Goal: Task Accomplishment & Management: Complete application form

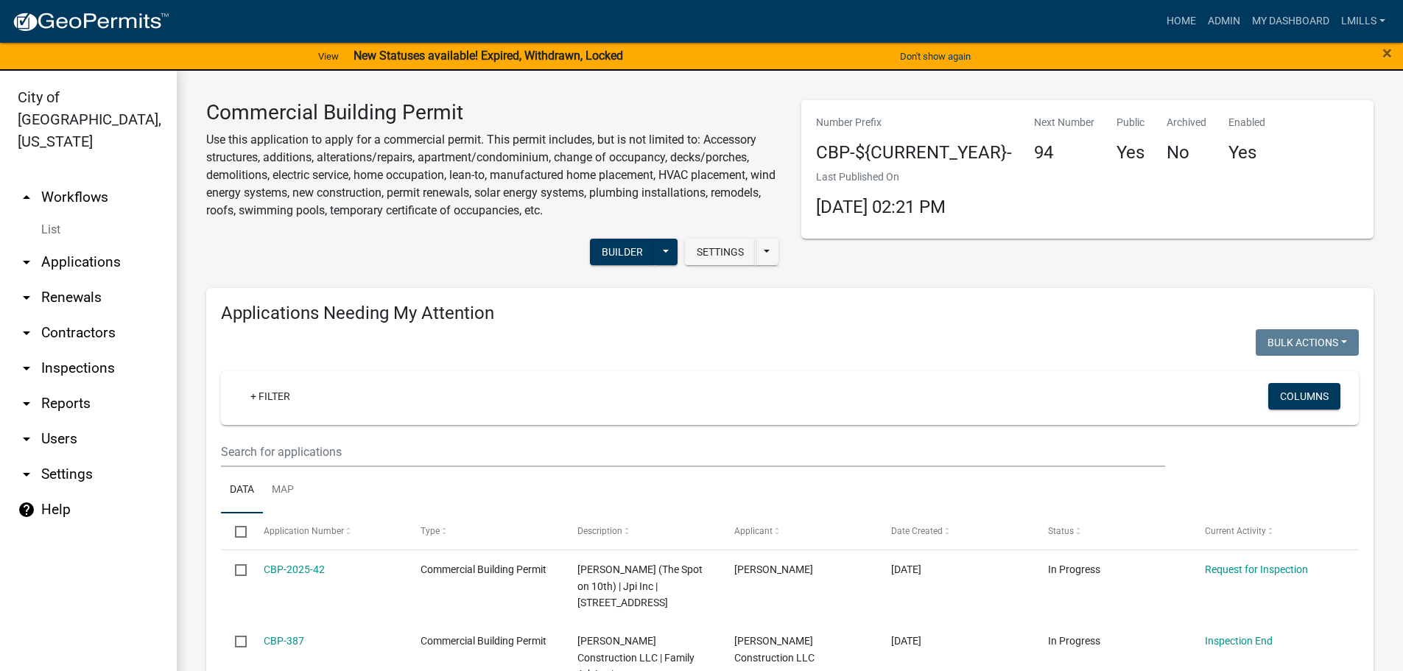
scroll to position [1326, 0]
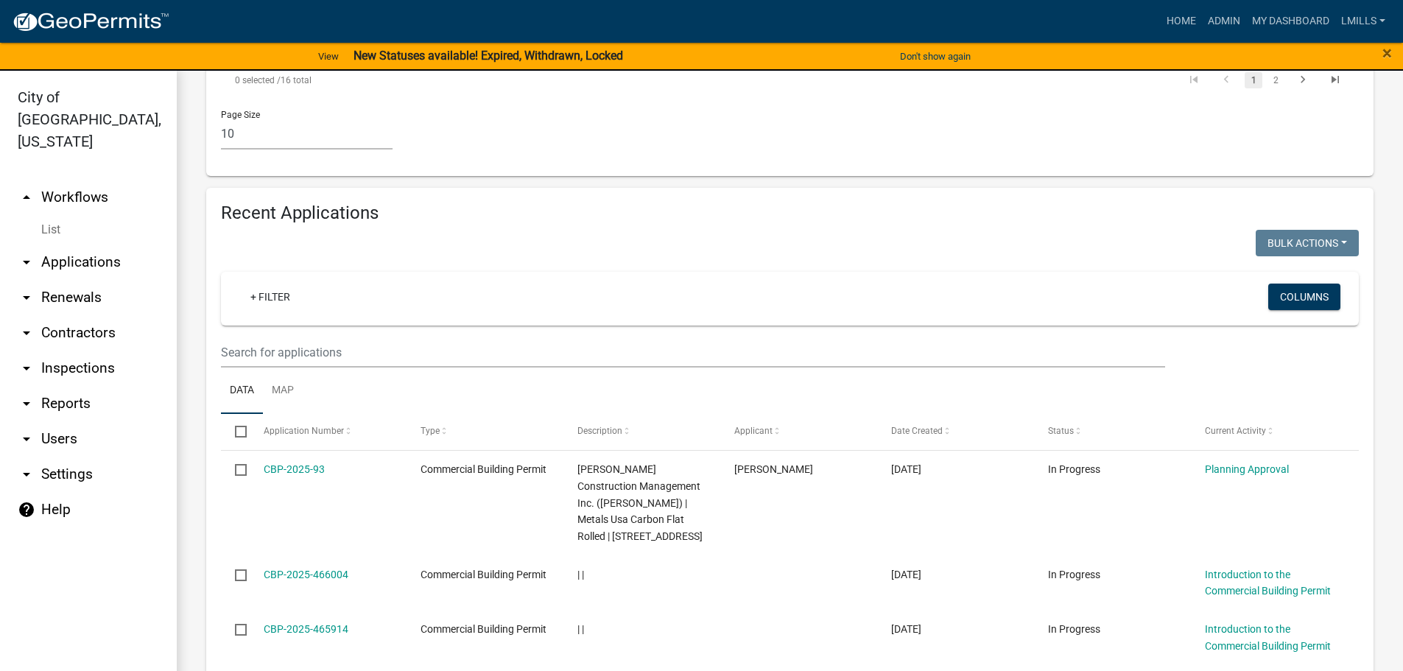
click at [97, 315] on link "arrow_drop_down Contractors" at bounding box center [88, 332] width 177 height 35
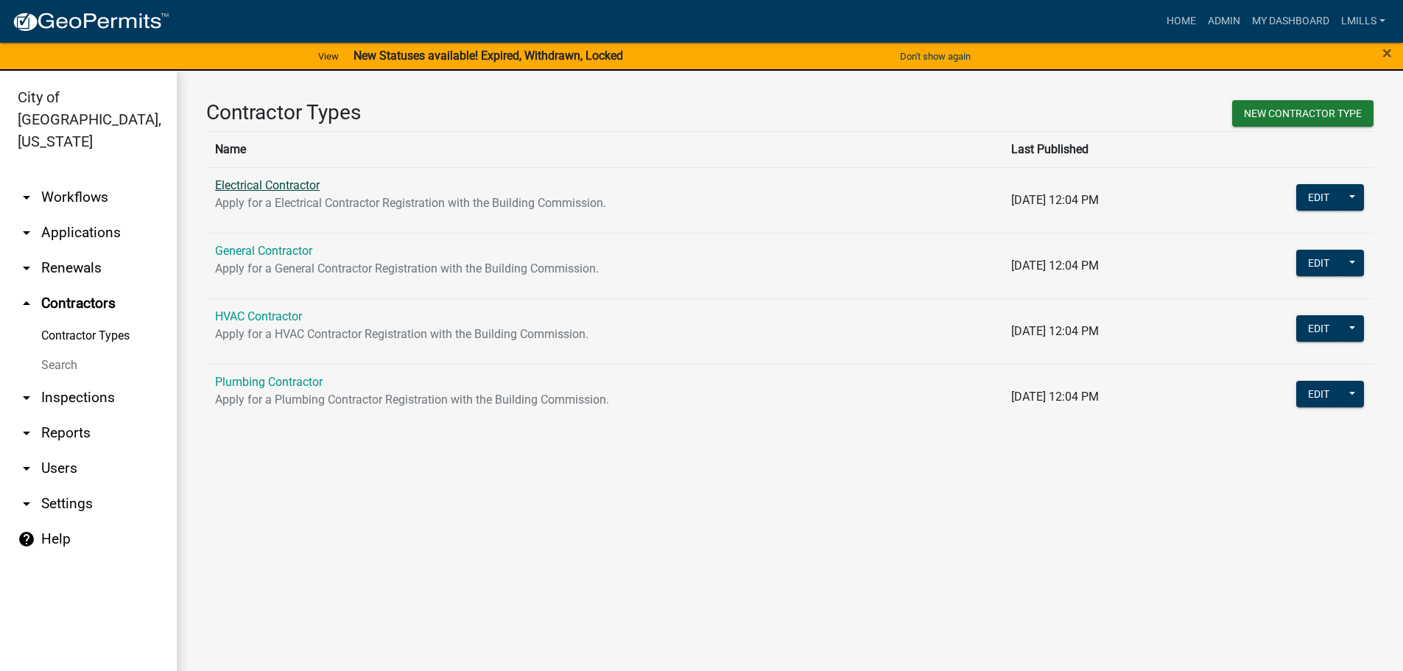
click at [273, 189] on link "Electrical Contractor" at bounding box center [267, 185] width 105 height 14
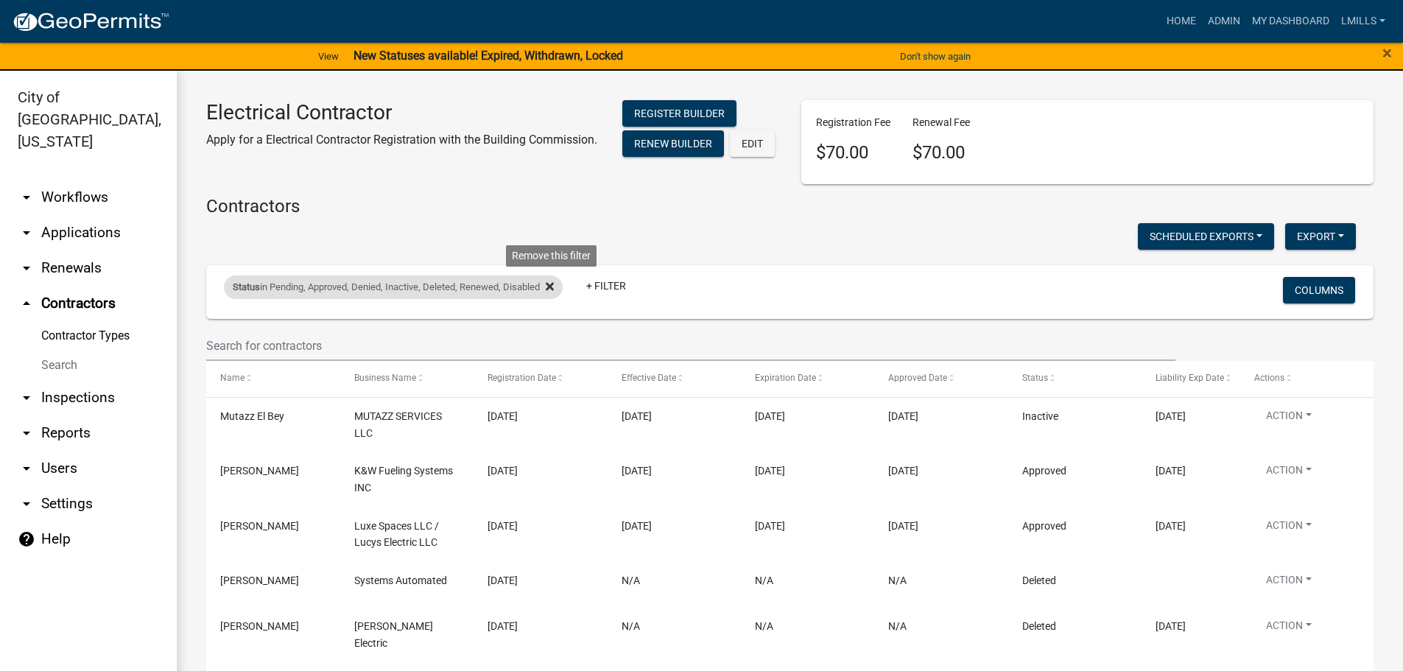
click at [552, 292] on icon at bounding box center [550, 287] width 8 height 12
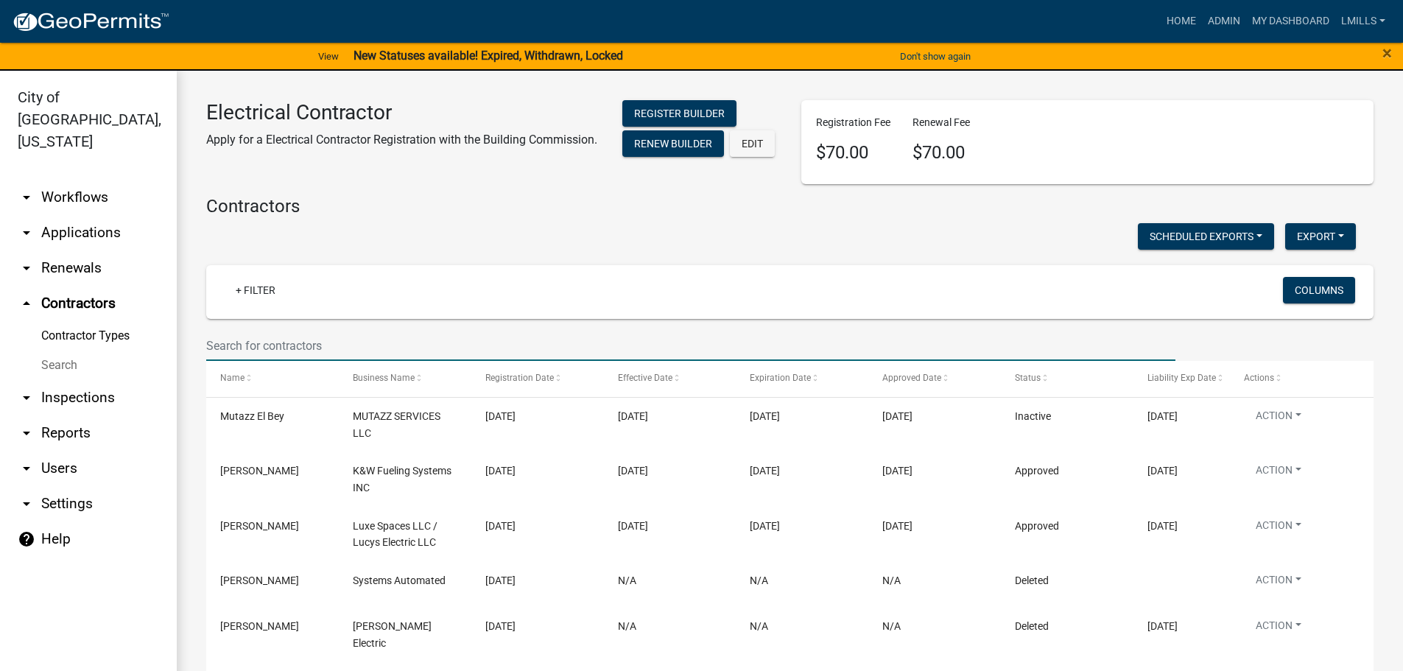
click at [342, 349] on input "text" at bounding box center [690, 346] width 969 height 30
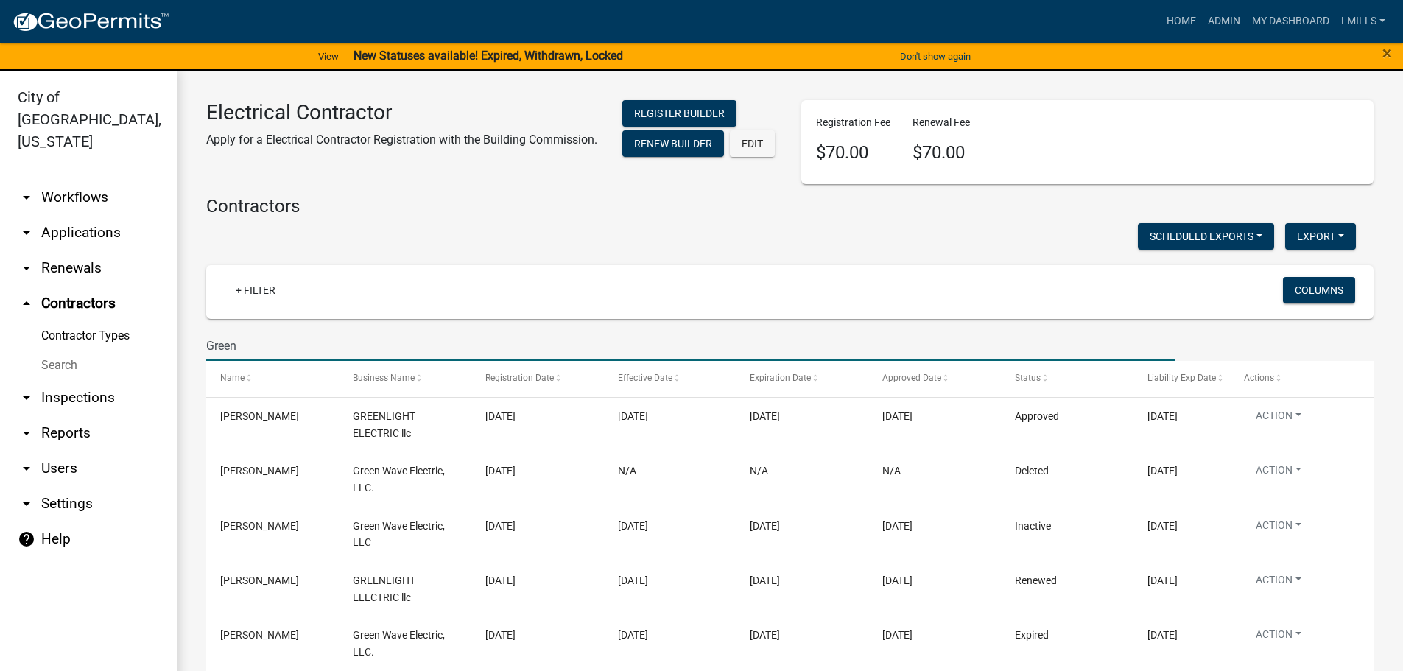
type input "Green"
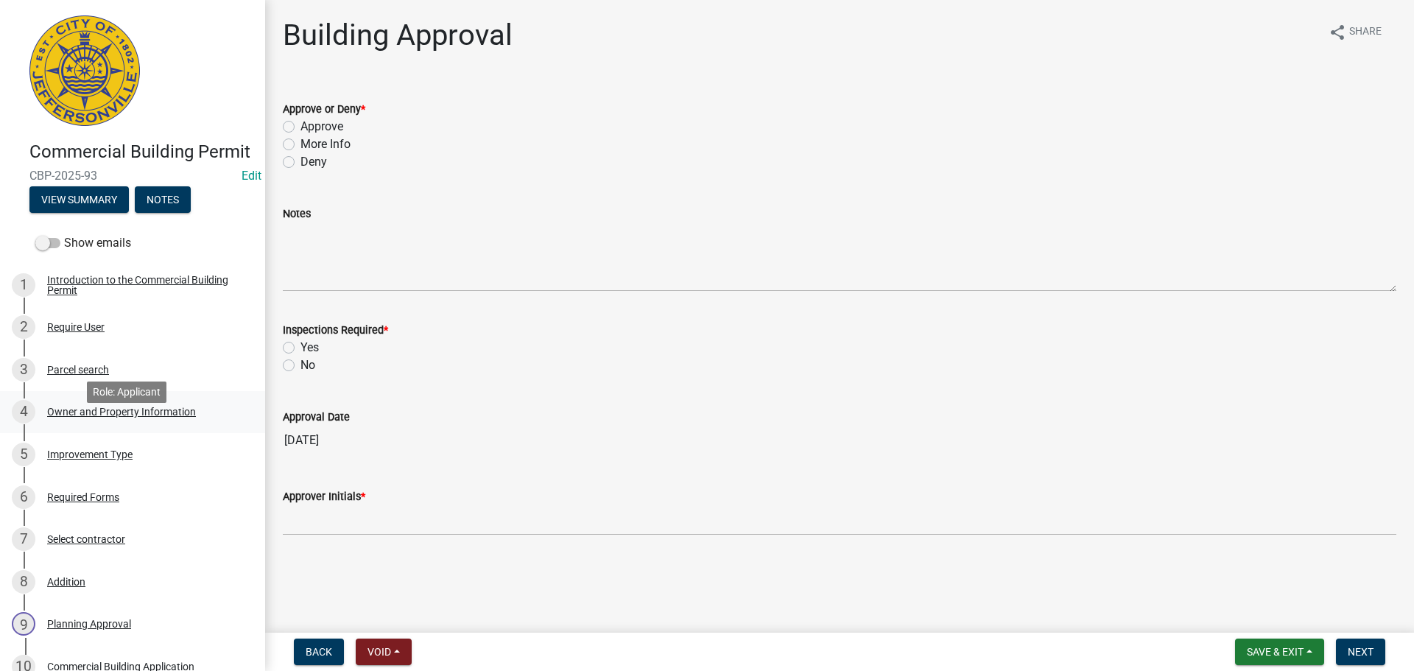
click at [127, 417] on div "Owner and Property Information" at bounding box center [121, 412] width 149 height 10
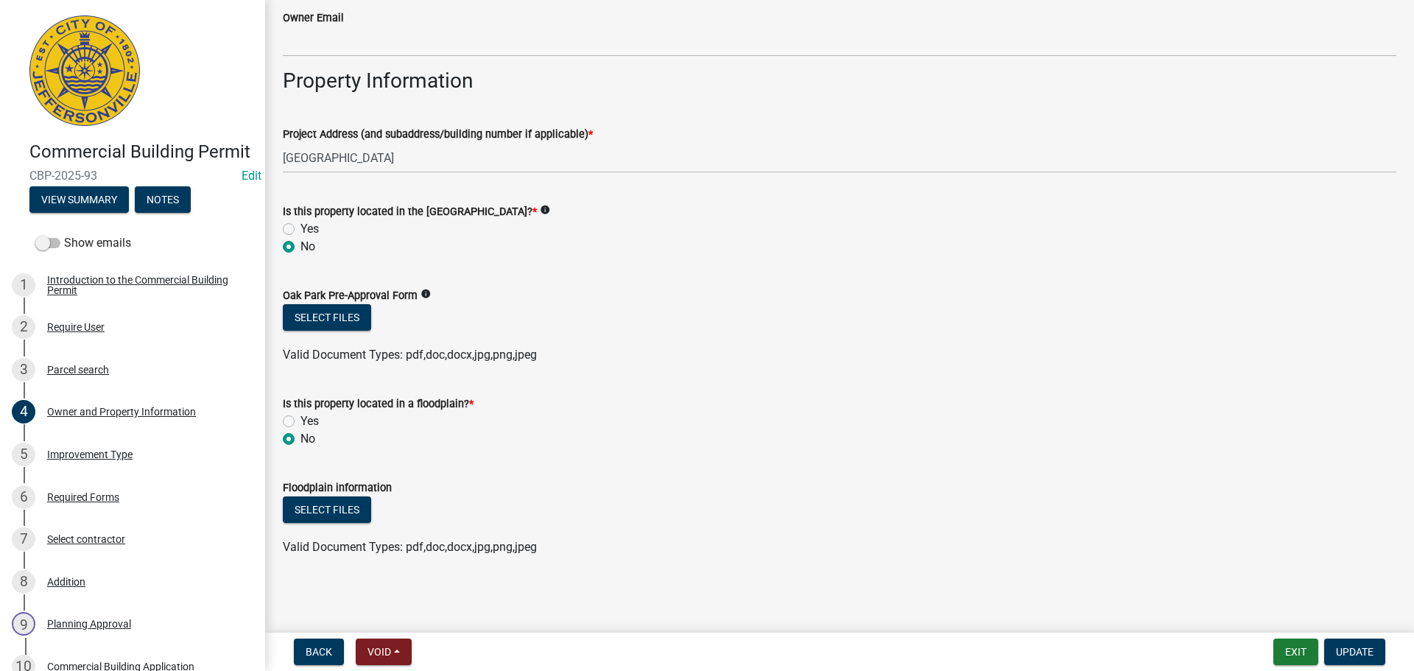
scroll to position [700, 0]
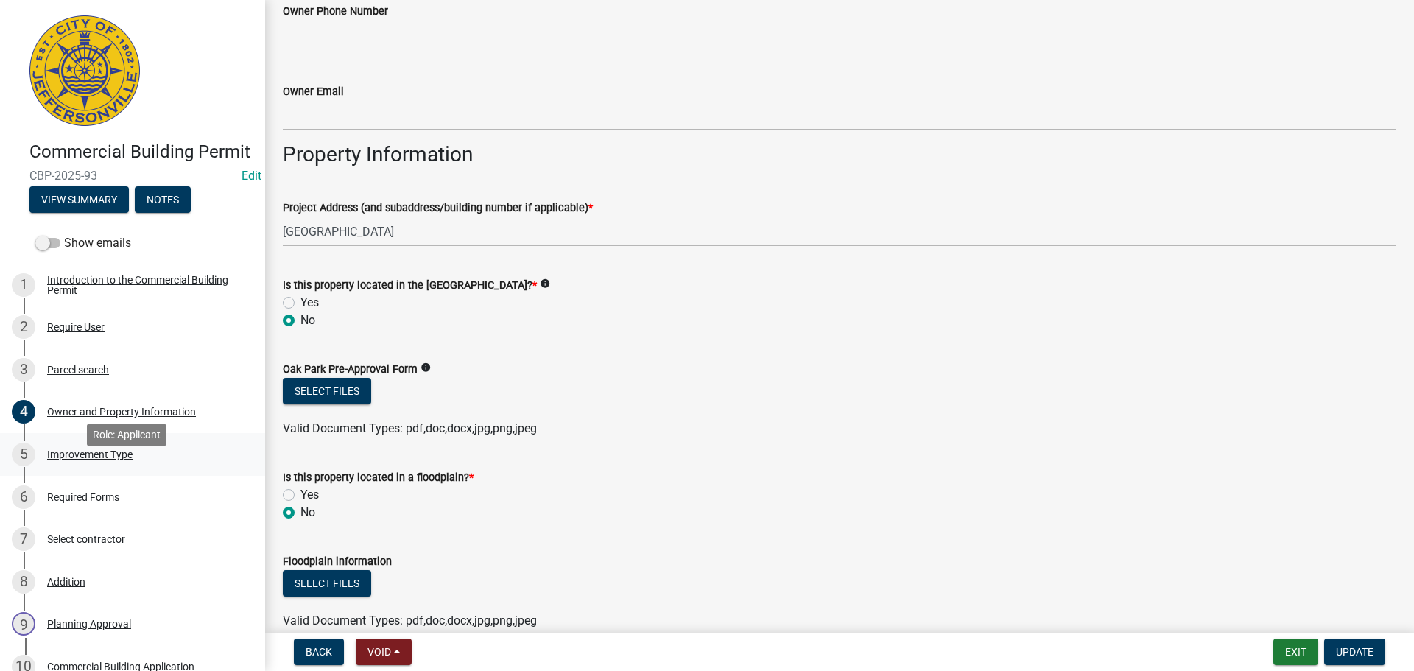
click at [90, 460] on div "Improvement Type" at bounding box center [89, 454] width 85 height 10
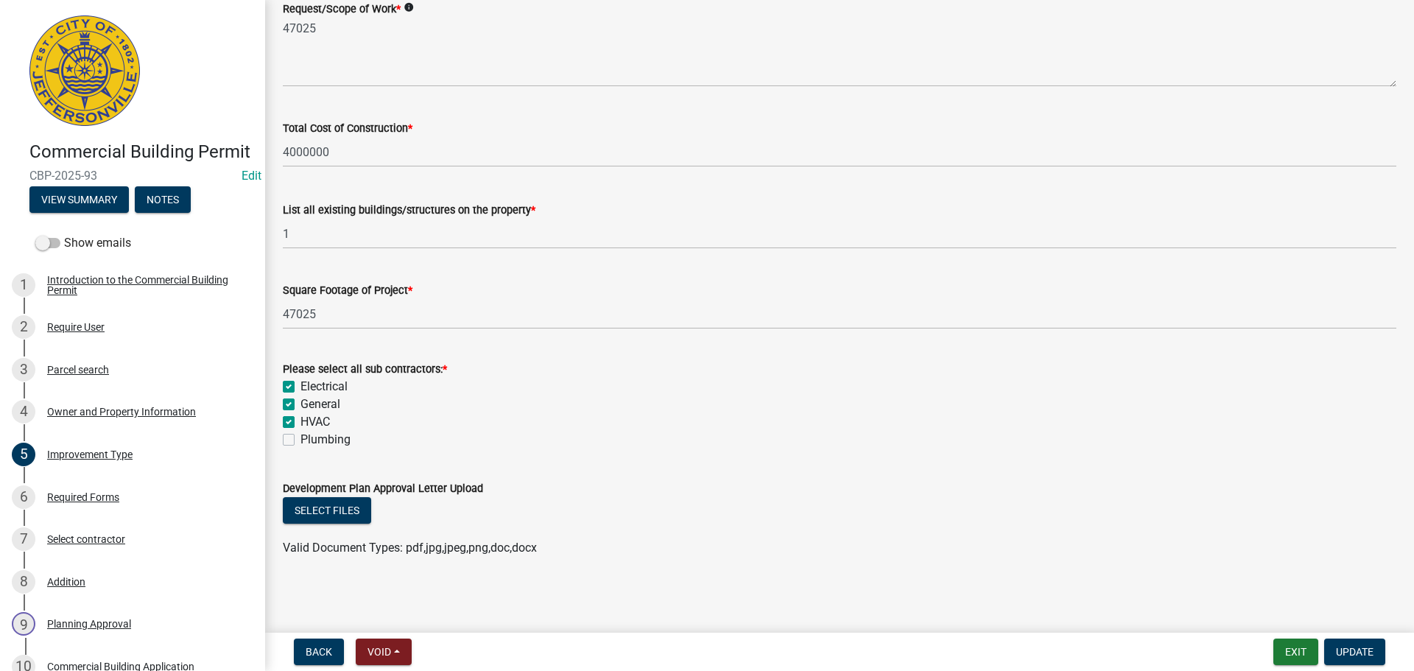
scroll to position [519, 0]
click at [85, 502] on div "Required Forms" at bounding box center [83, 497] width 72 height 10
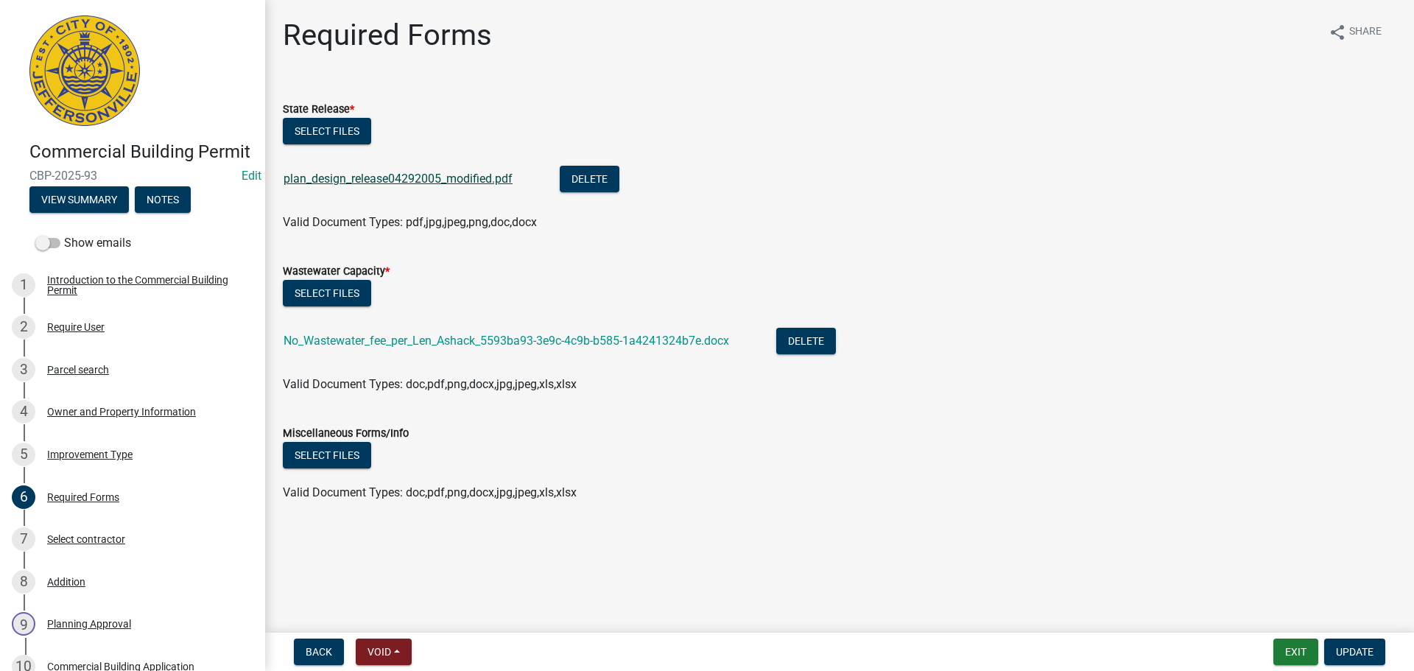
click at [390, 179] on link "plan_design_release04292005_modified.pdf" at bounding box center [398, 179] width 229 height 14
click at [453, 334] on link "No_Wastewater_fee_per_Len_Ashack_5593ba93-3e9c-4c9b-b585-1a4241324b7e.docx" at bounding box center [507, 341] width 446 height 14
click at [70, 587] on div "Addition" at bounding box center [66, 582] width 38 height 10
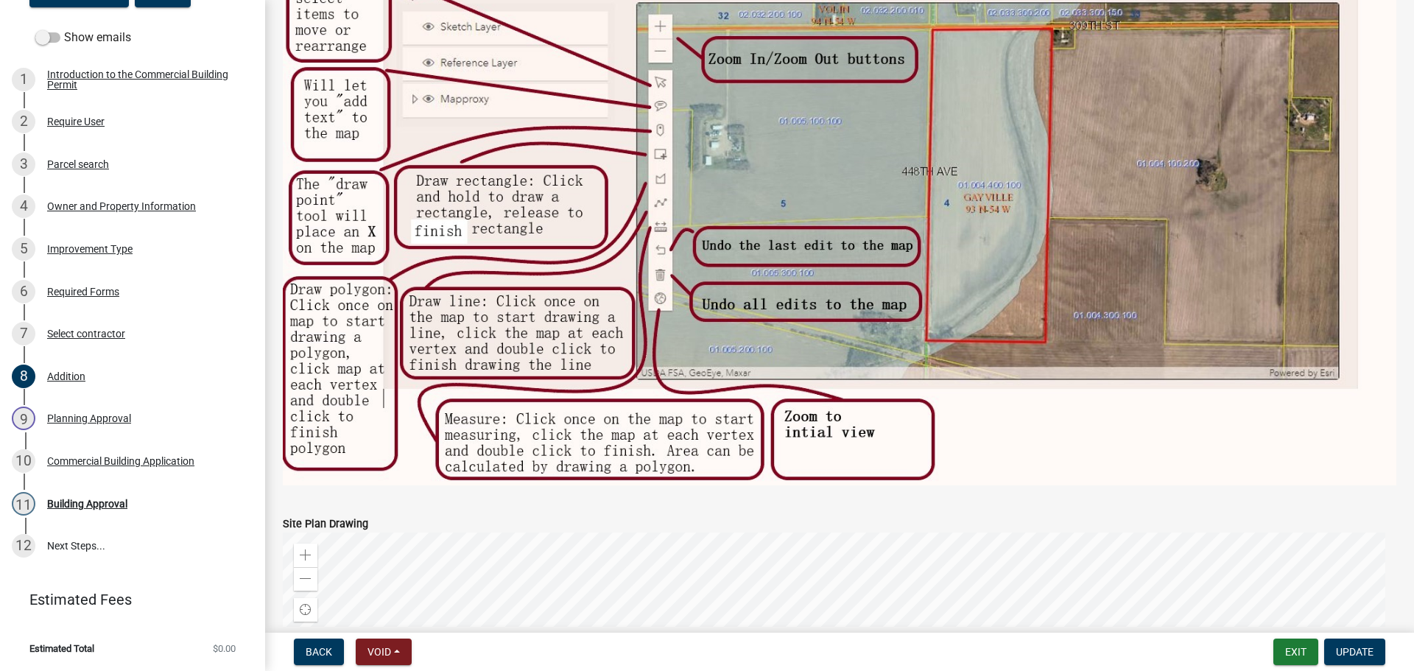
scroll to position [1473, 0]
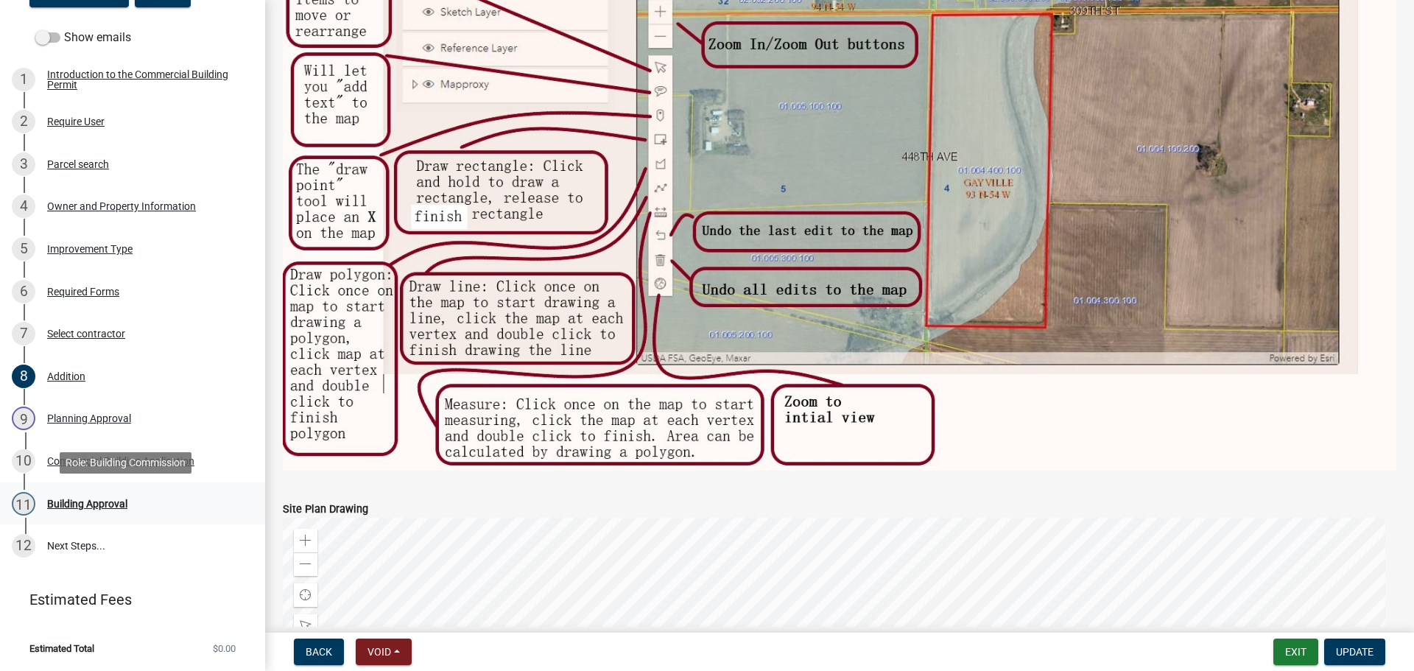
click at [71, 505] on div "Building Approval" at bounding box center [87, 504] width 80 height 10
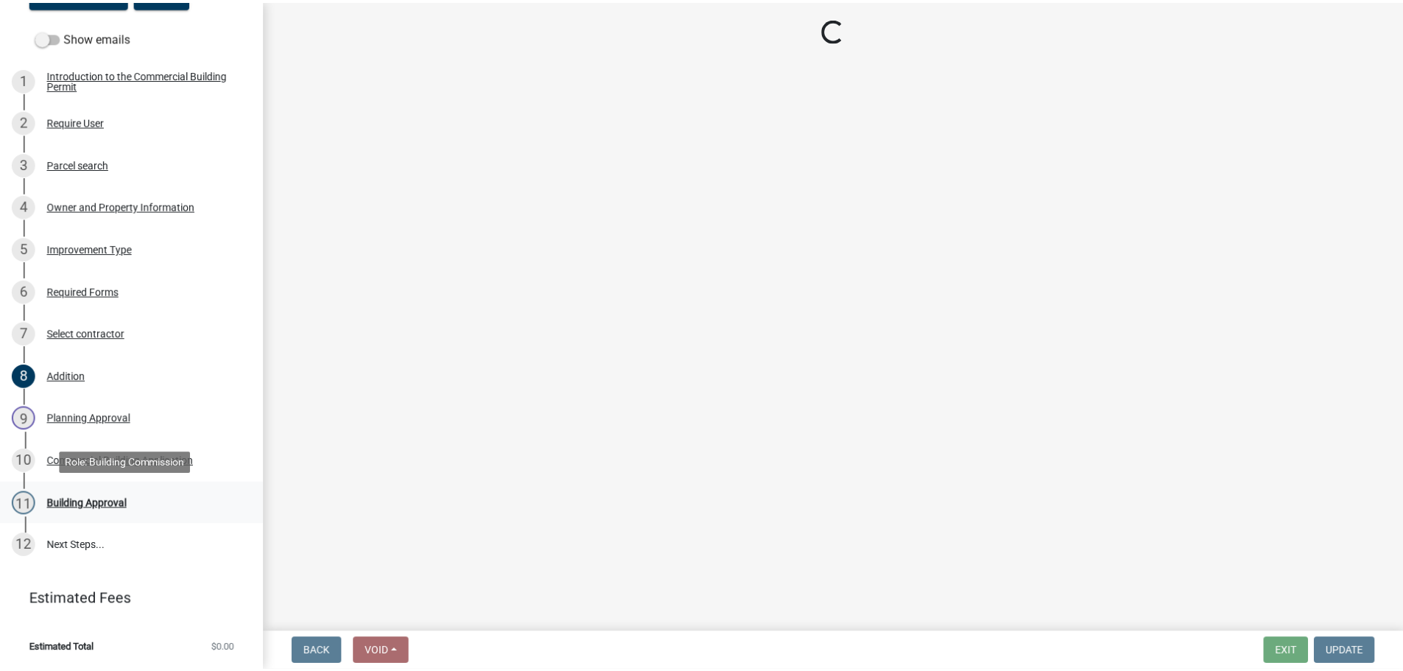
scroll to position [0, 0]
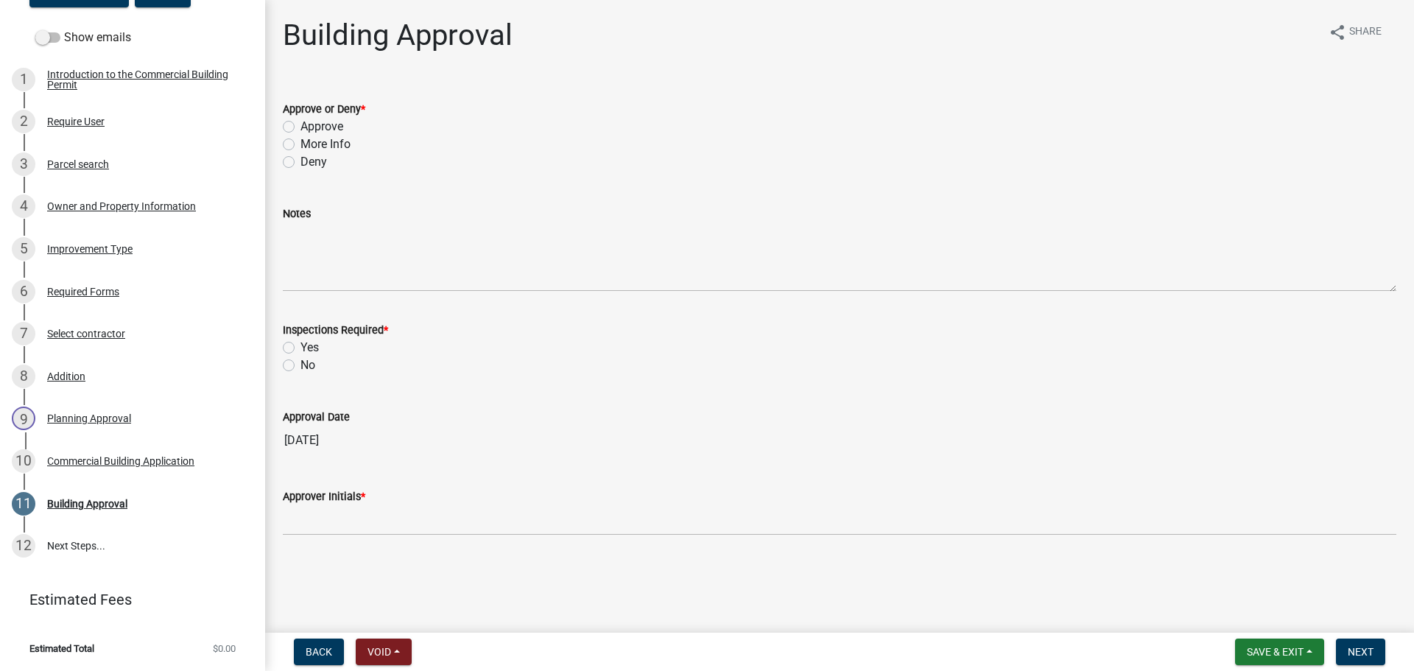
click at [322, 126] on label "Approve" at bounding box center [322, 127] width 43 height 18
click at [310, 126] on input "Approve" at bounding box center [306, 123] width 10 height 10
radio input "true"
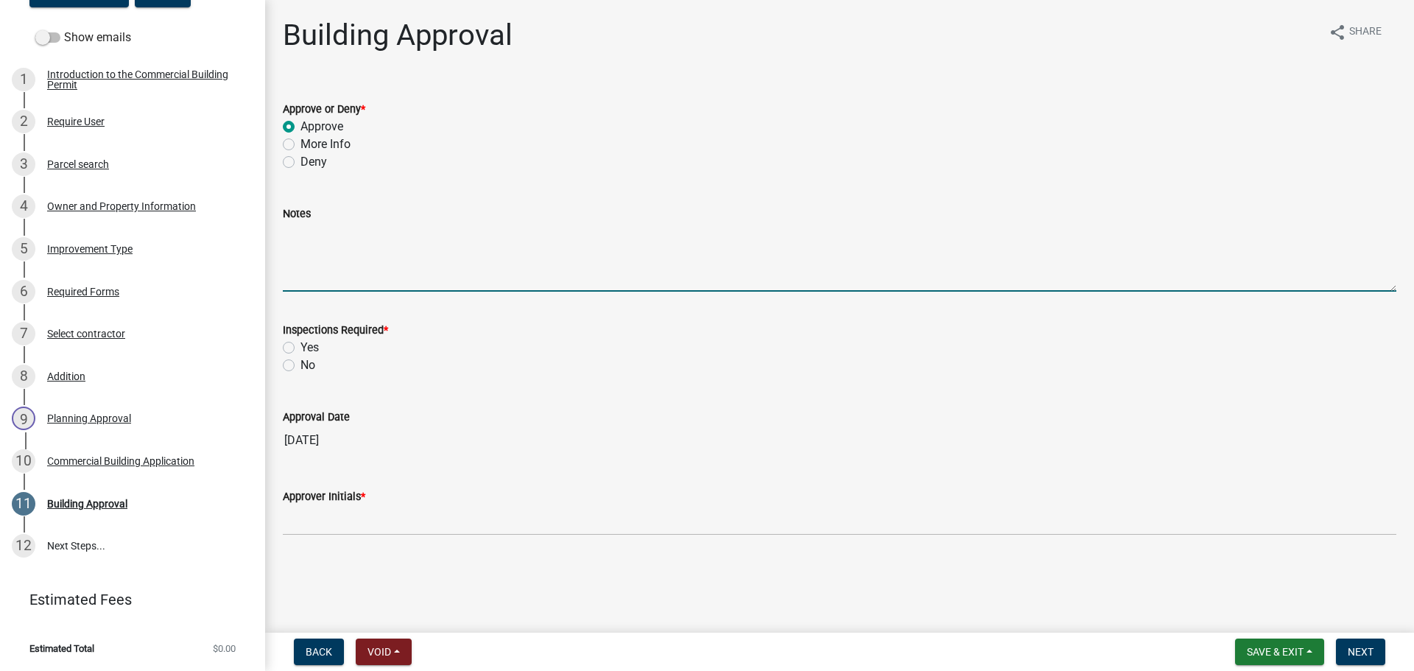
click at [359, 270] on textarea "Notes" at bounding box center [840, 256] width 1114 height 69
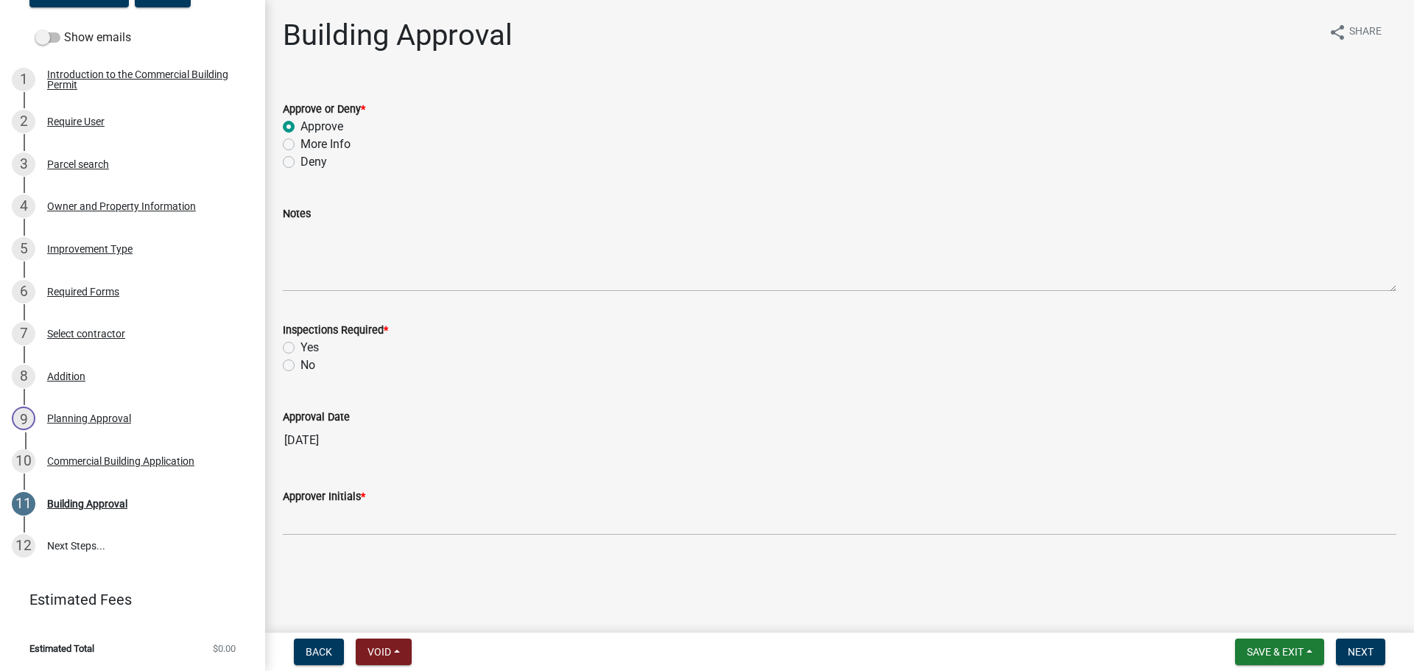
click at [314, 351] on label "Yes" at bounding box center [310, 348] width 18 height 18
click at [310, 348] on input "Yes" at bounding box center [306, 344] width 10 height 10
radio input "true"
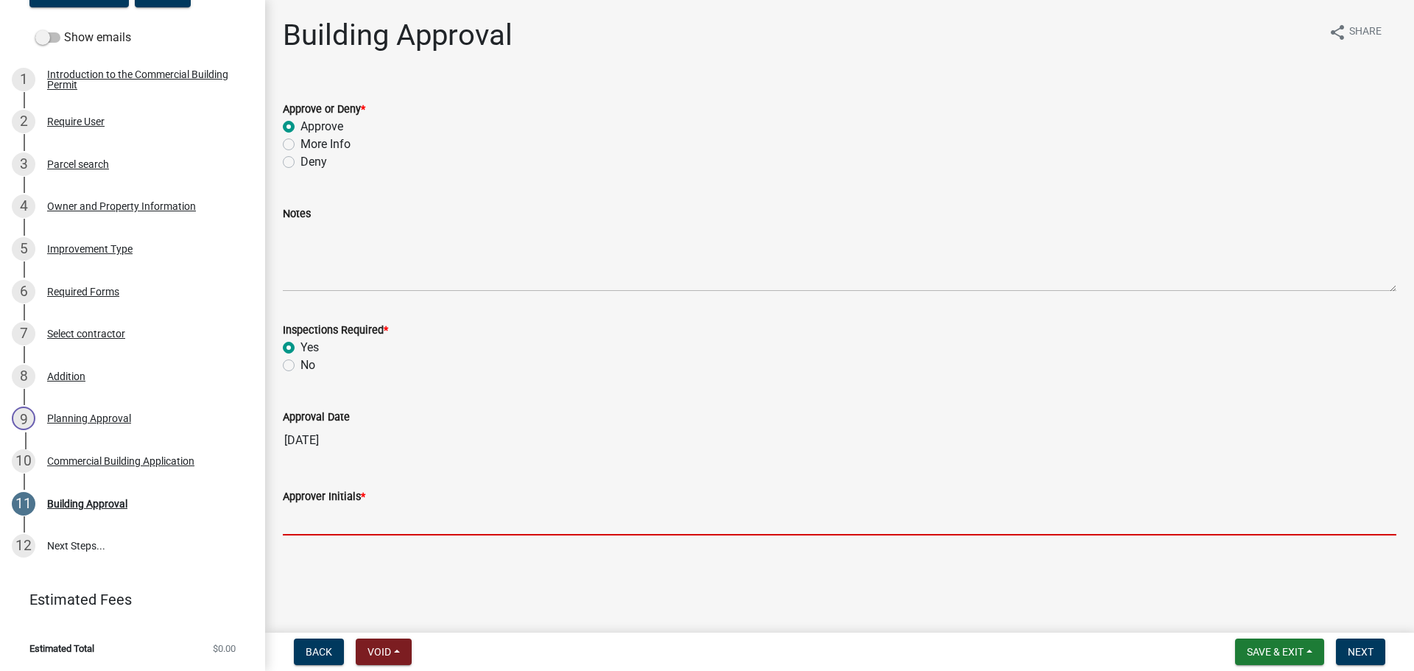
click at [330, 526] on input "Approver Initials *" at bounding box center [840, 520] width 1114 height 30
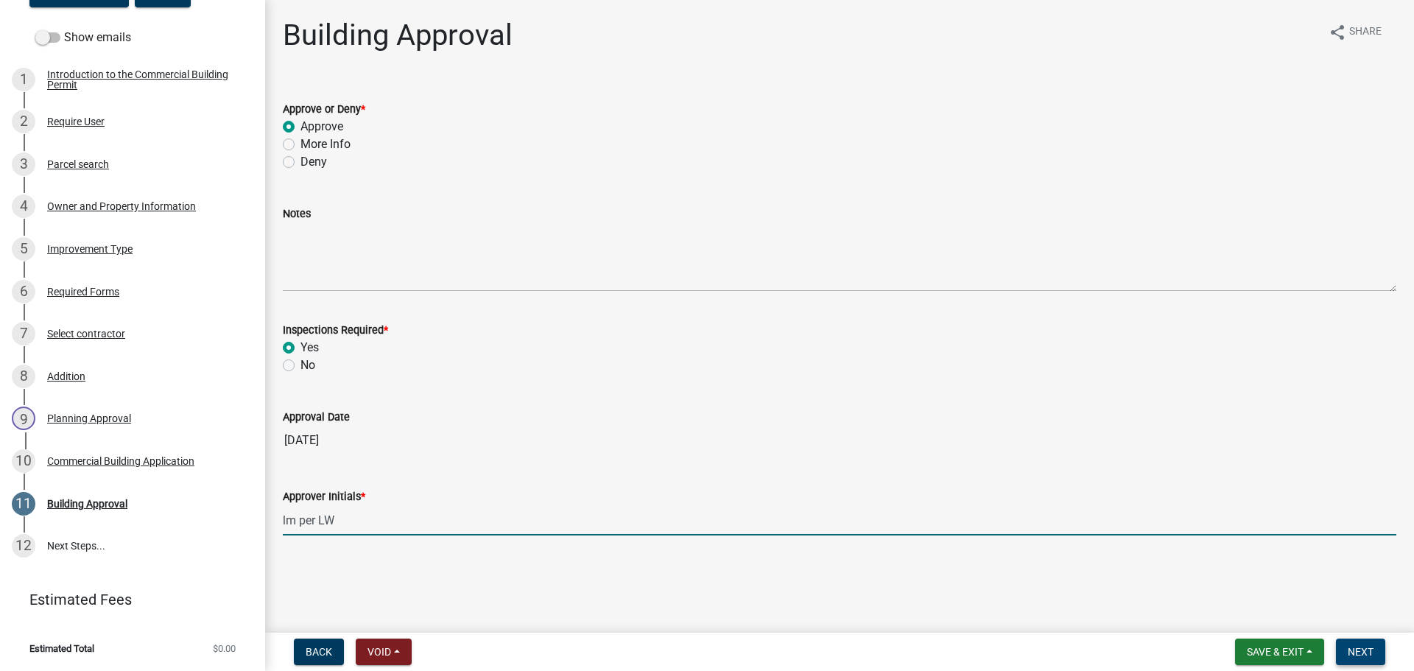
type input "lm per LW"
click at [1367, 650] on span "Next" at bounding box center [1361, 652] width 26 height 12
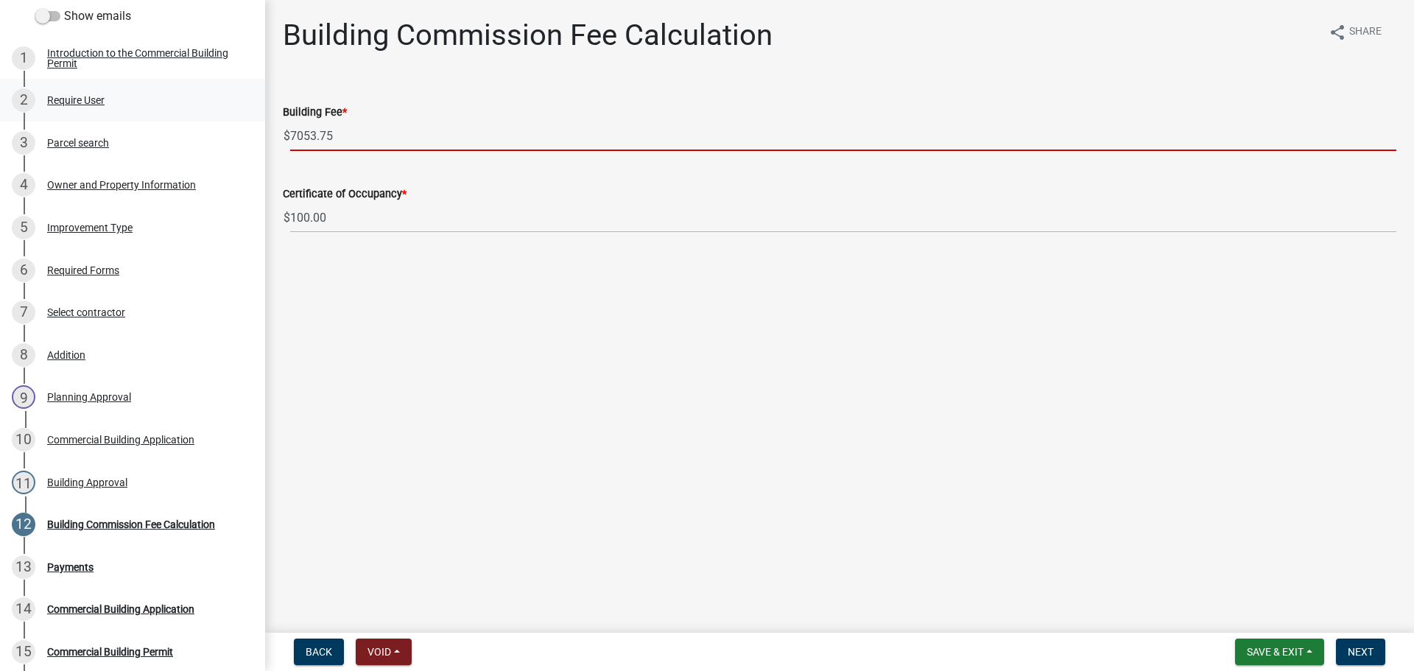
drag, startPoint x: 369, startPoint y: 136, endPoint x: 243, endPoint y: 134, distance: 126.0
click at [243, 134] on div "Commercial Building Permit CBP-2025-93 Edit View Summary Notes Show emails 1 In…" at bounding box center [707, 335] width 1414 height 671
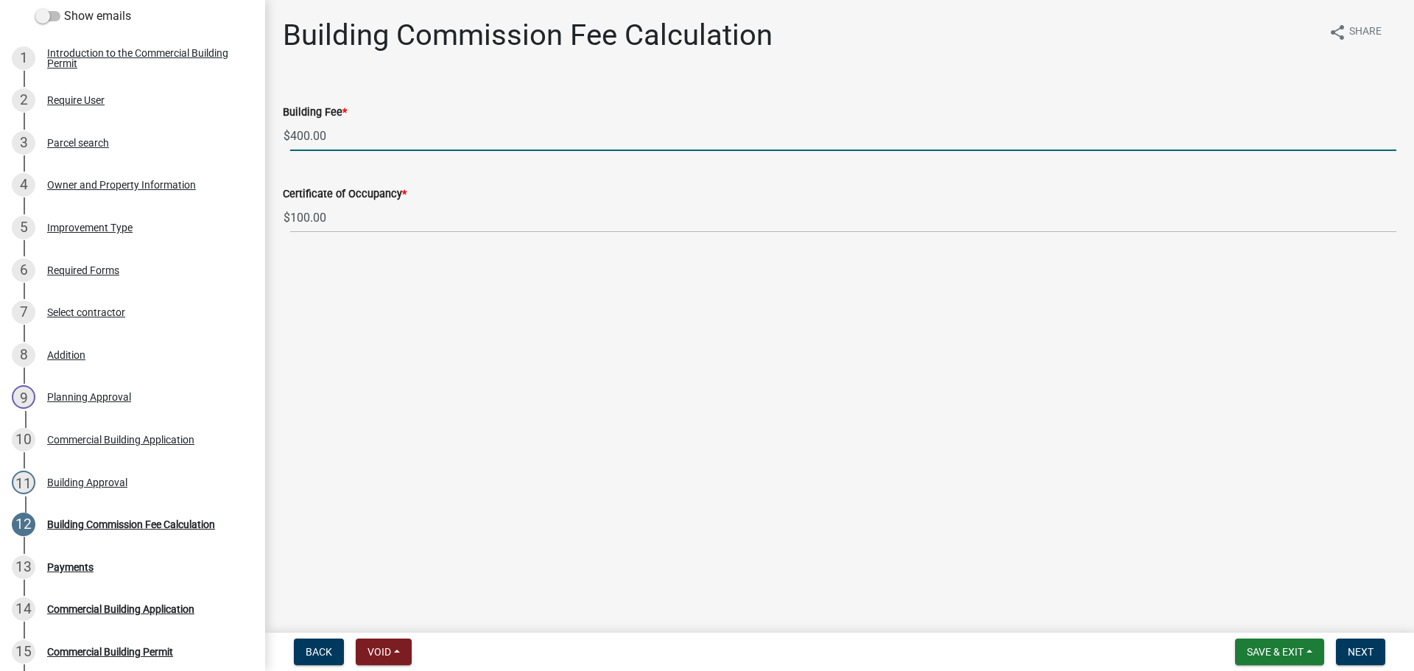
type input "400.00"
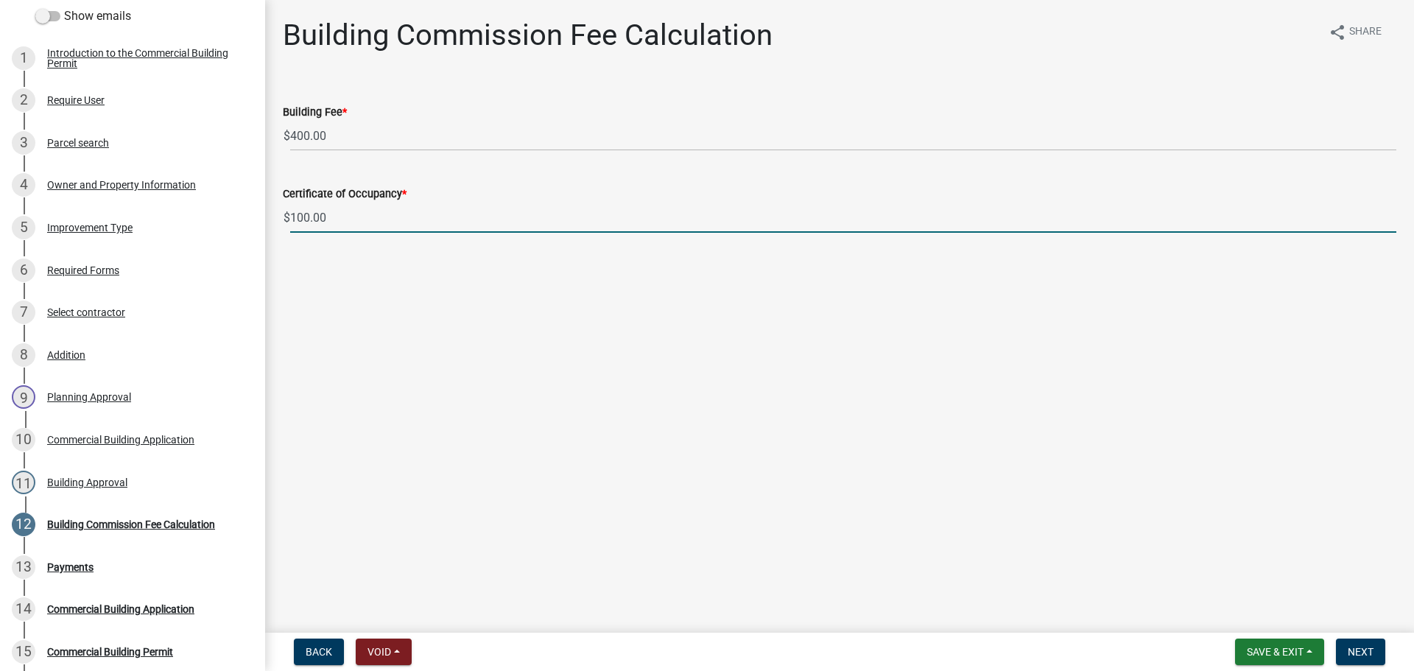
drag, startPoint x: 322, startPoint y: 217, endPoint x: 259, endPoint y: 208, distance: 63.9
click at [259, 208] on div "Commercial Building Permit CBP-2025-93 Edit View Summary Notes Show emails 1 In…" at bounding box center [707, 335] width 1414 height 671
type input "0.00"
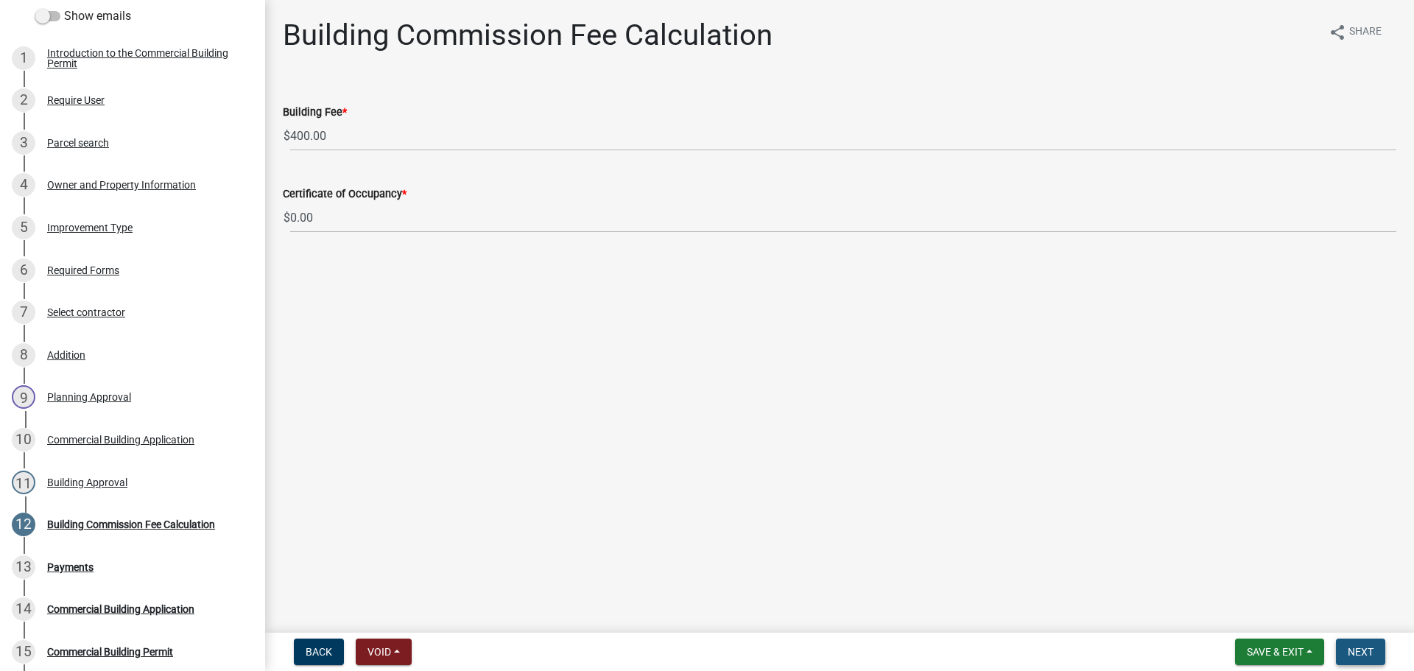
click at [1369, 644] on button "Next" at bounding box center [1360, 652] width 49 height 27
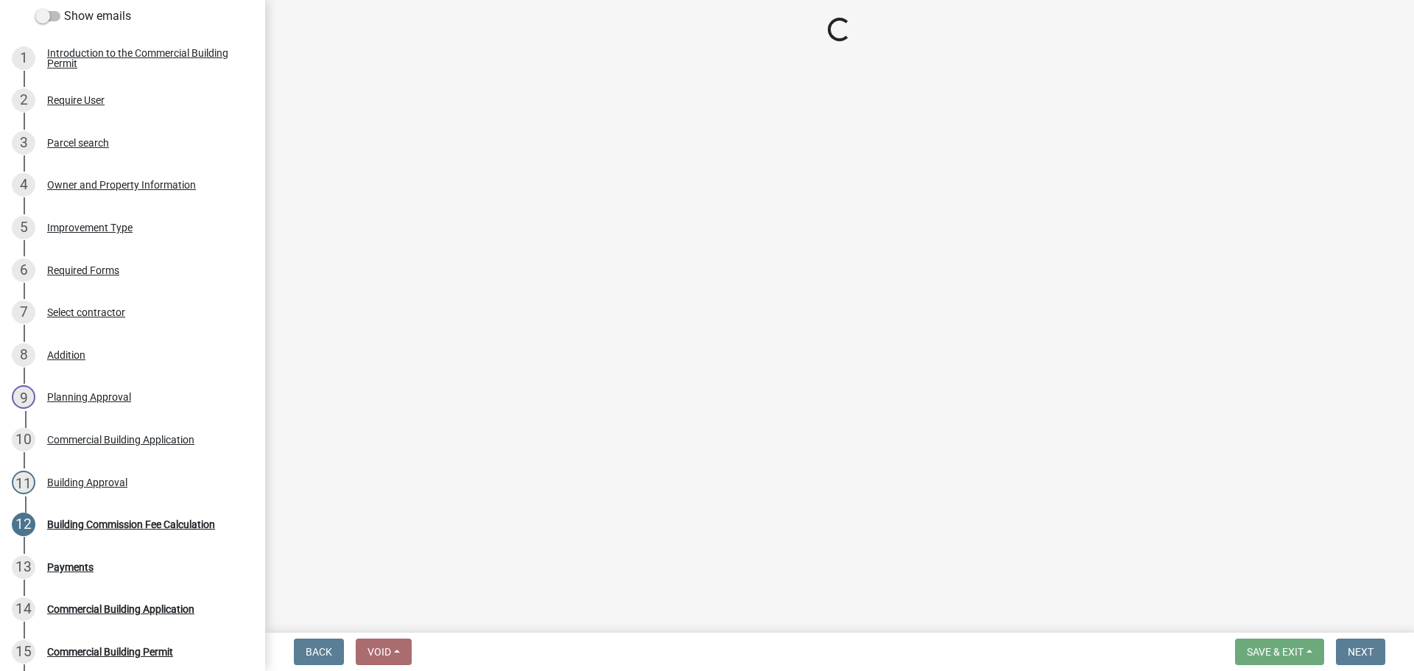
select select "3: 3"
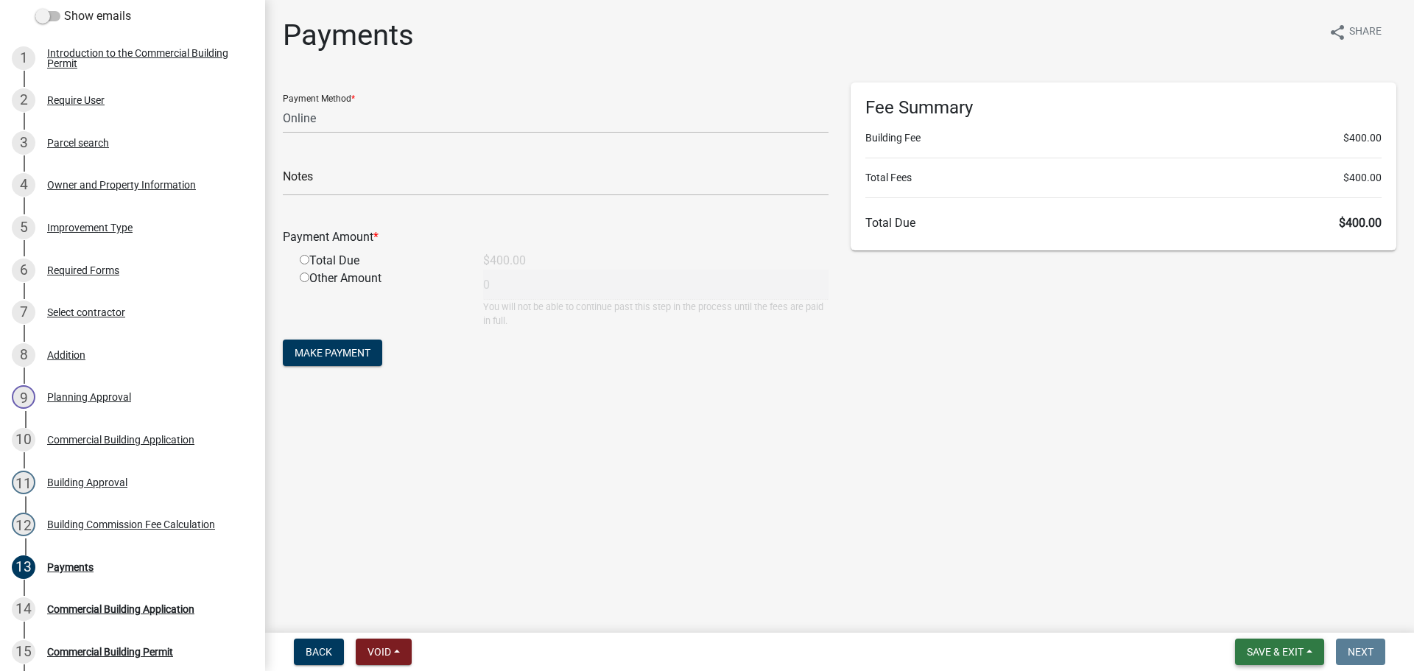
click at [1293, 652] on span "Save & Exit" at bounding box center [1275, 652] width 57 height 12
click at [1293, 619] on button "Save & Exit" at bounding box center [1266, 613] width 118 height 35
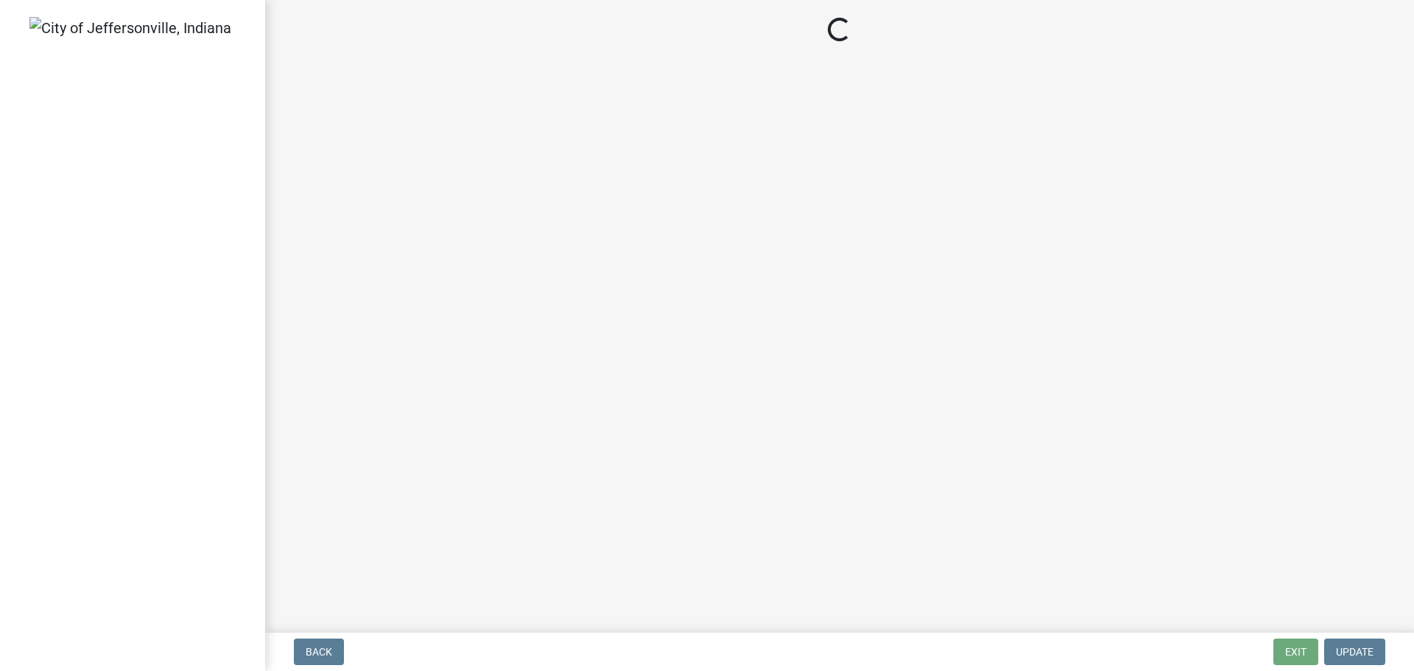
select select "3: 3"
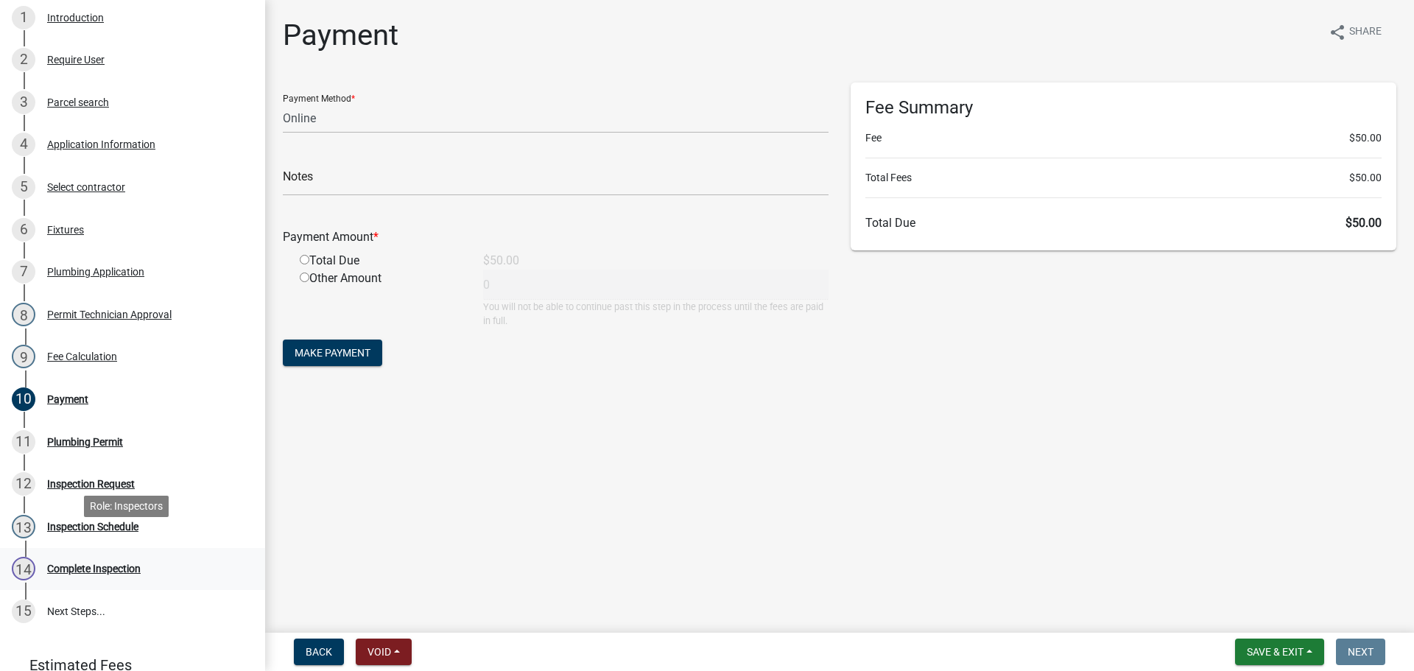
scroll to position [221, 0]
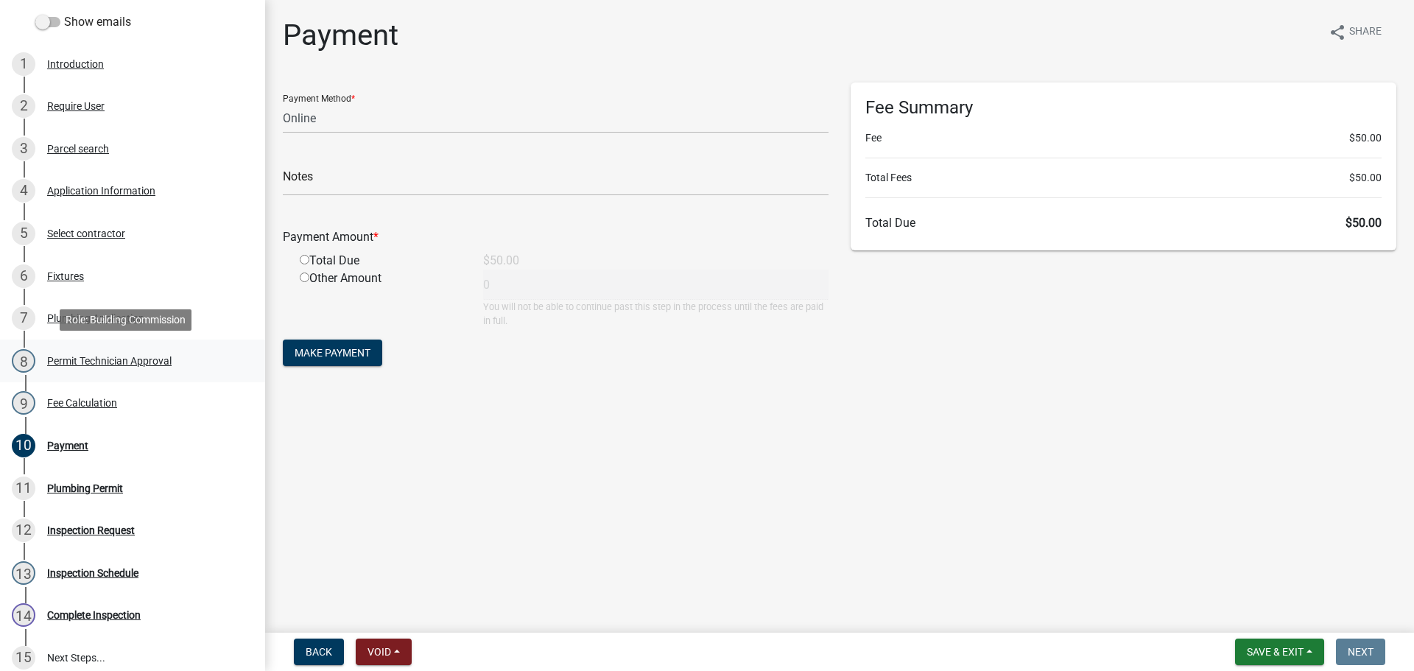
click at [82, 360] on div "Permit Technician Approval" at bounding box center [109, 361] width 124 height 10
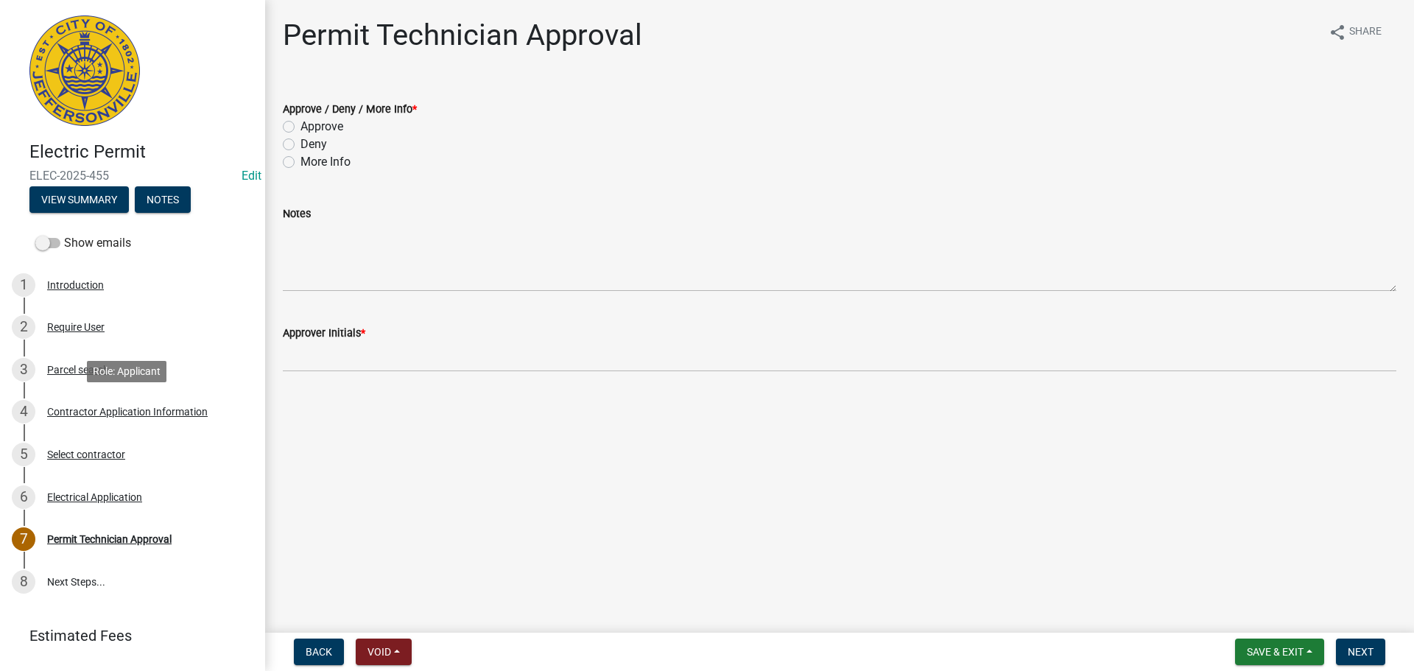
click at [117, 411] on div "Contractor Application Information" at bounding box center [127, 412] width 161 height 10
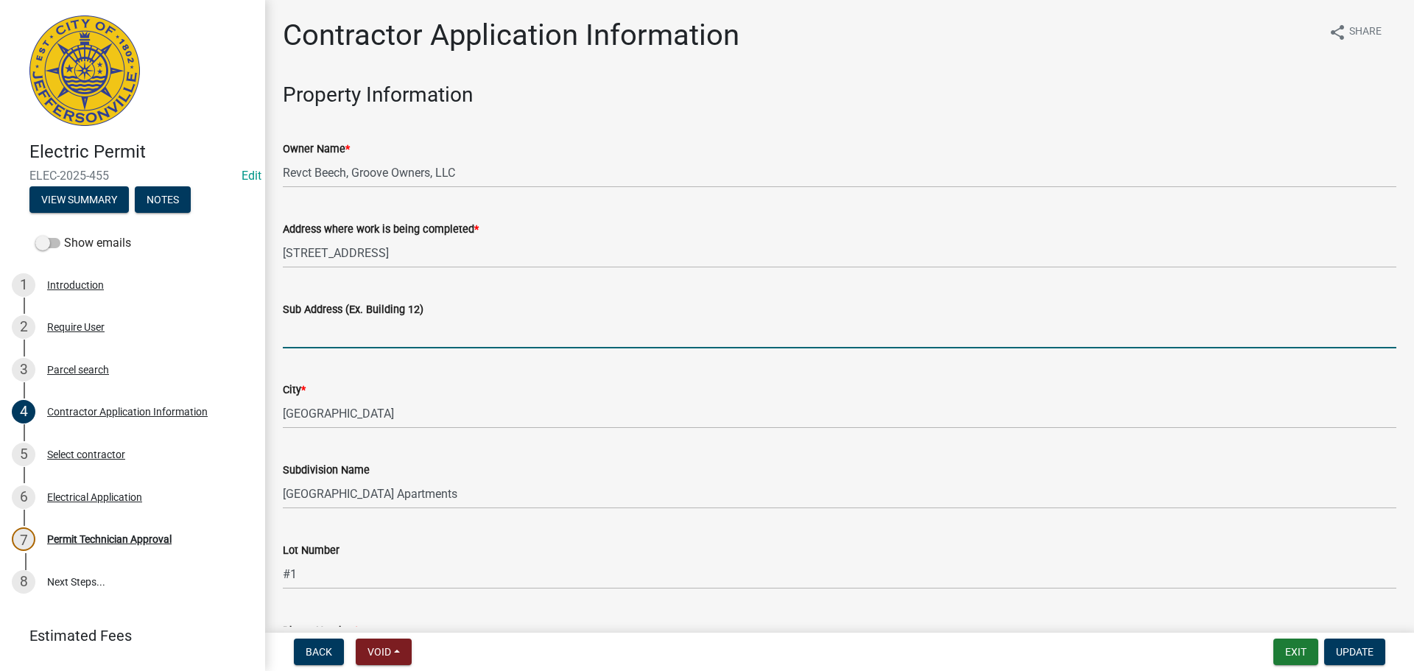
click at [407, 325] on input "Sub Address (Ex. Building 12)" at bounding box center [840, 333] width 1114 height 30
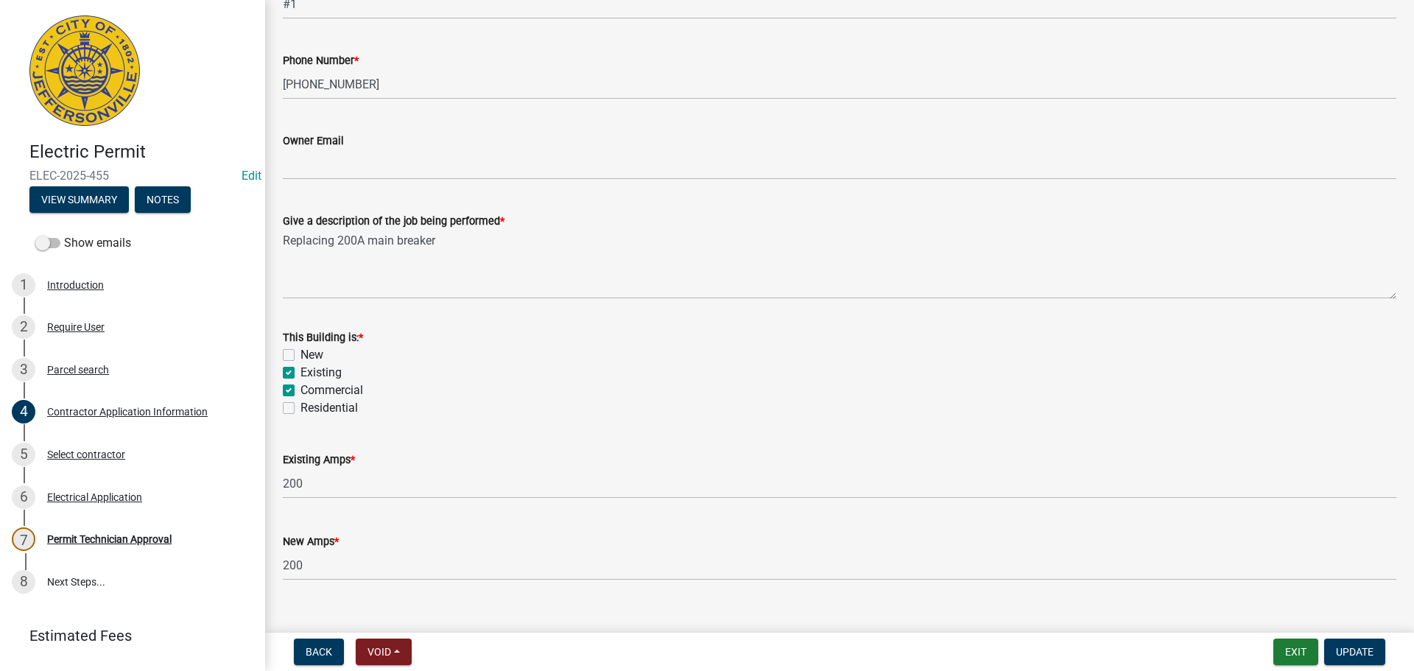
scroll to position [594, 0]
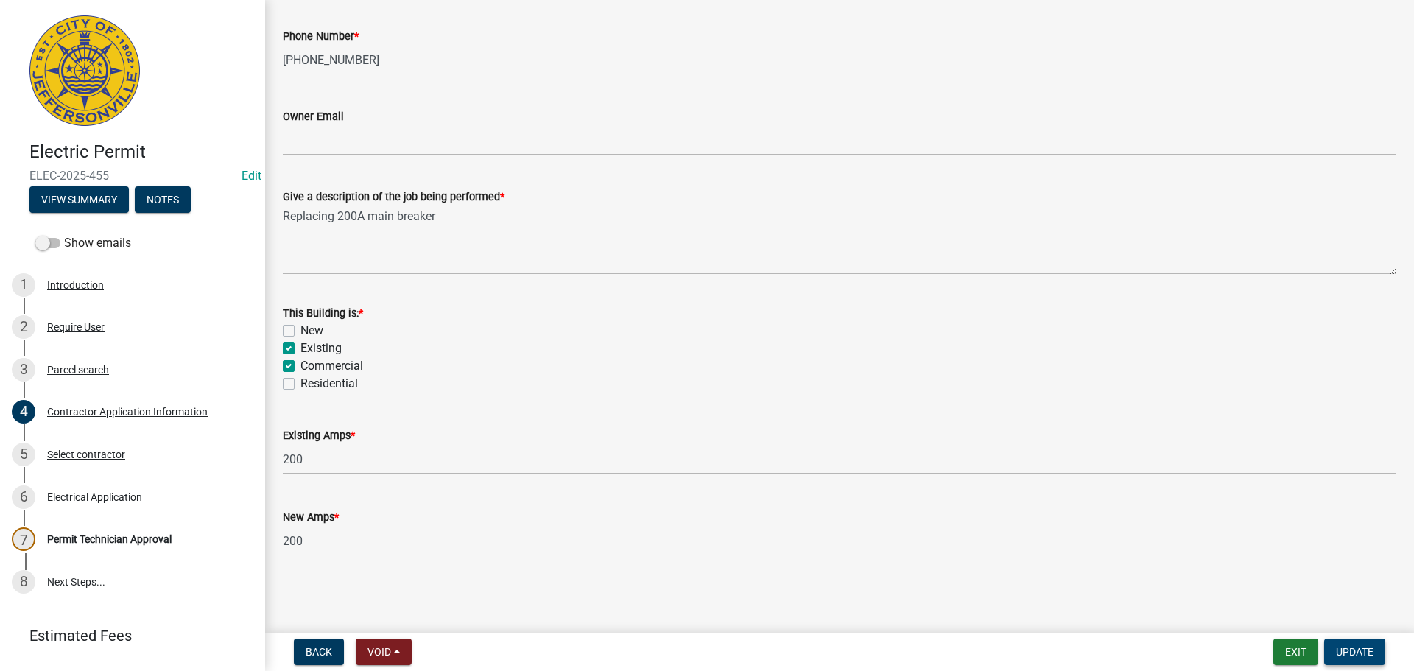
type input "3032 Beech Grove Court # 1"
click at [1365, 650] on span "Update" at bounding box center [1355, 652] width 38 height 12
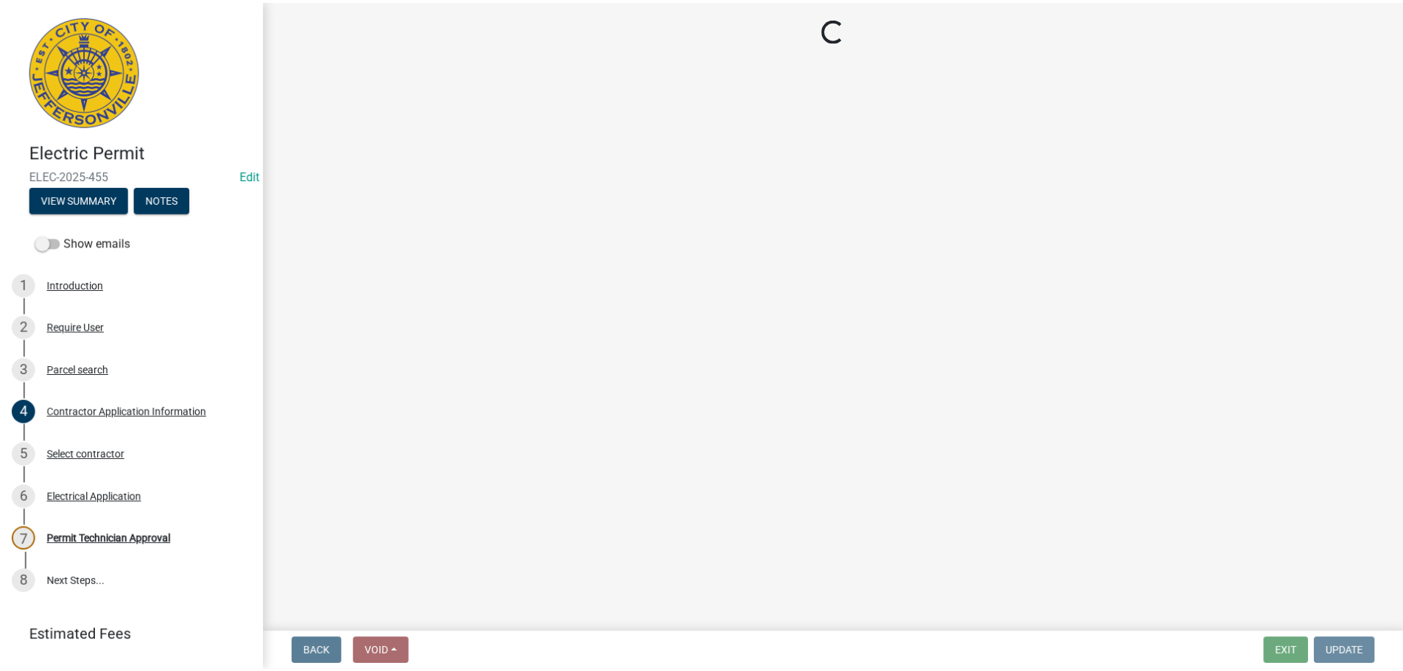
scroll to position [0, 0]
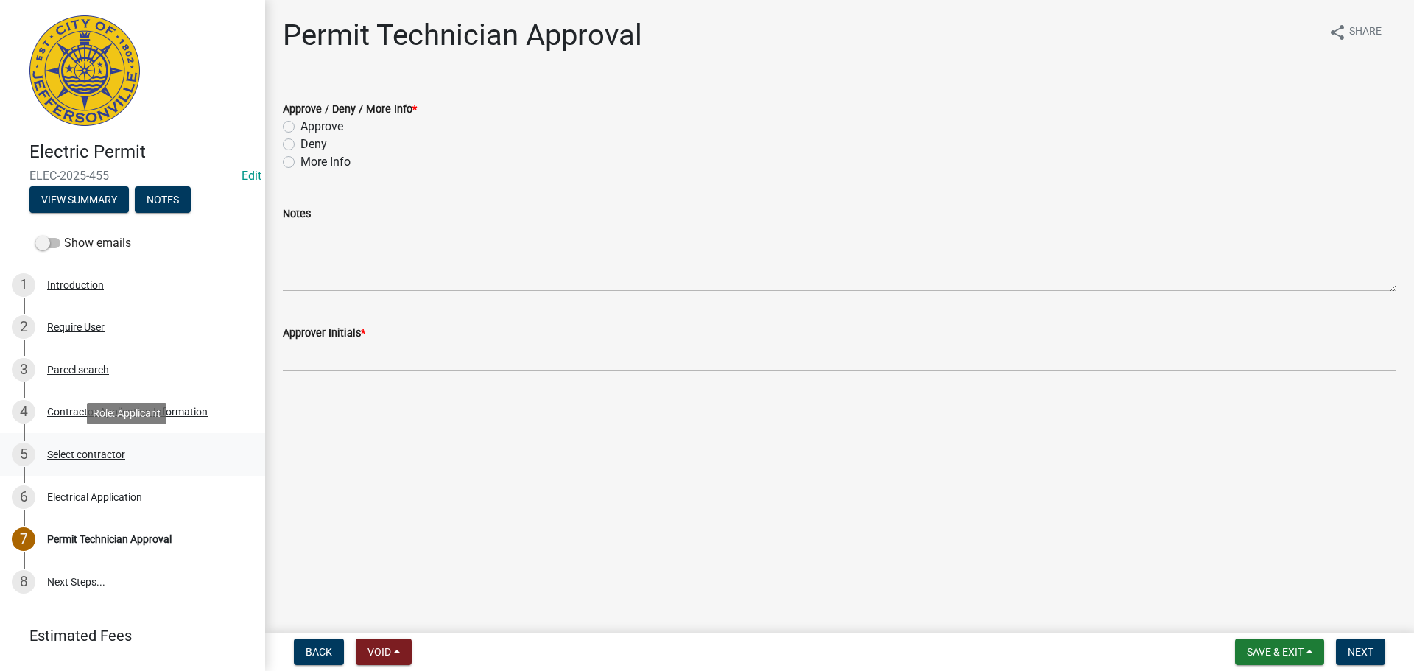
click at [85, 452] on div "Select contractor" at bounding box center [86, 454] width 78 height 10
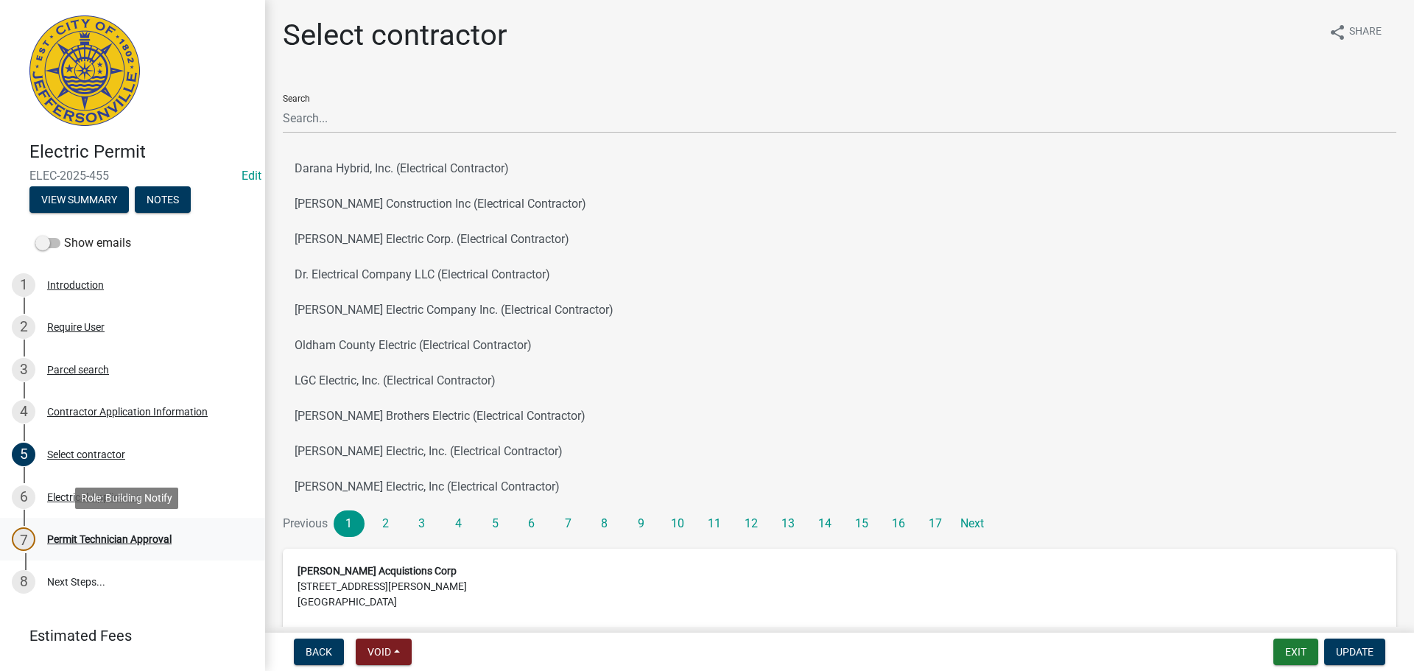
click at [85, 538] on div "Permit Technician Approval" at bounding box center [109, 539] width 124 height 10
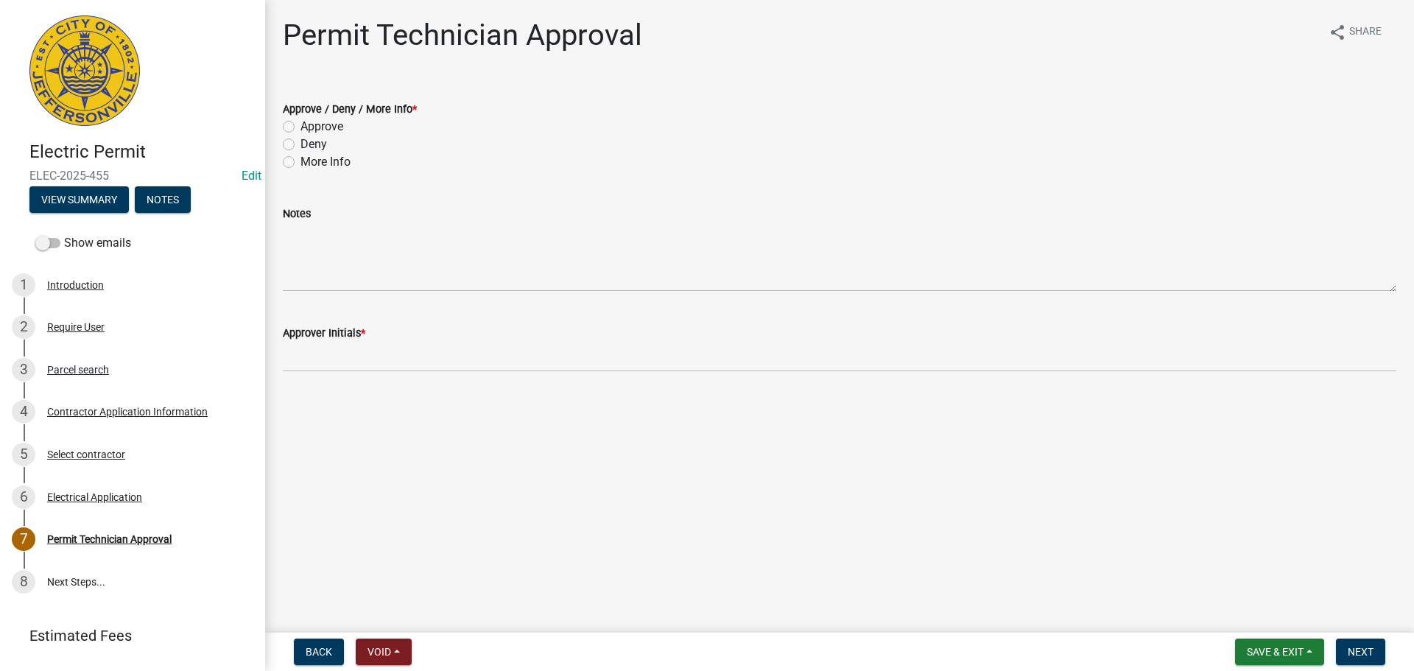
click at [306, 130] on label "Approve" at bounding box center [322, 127] width 43 height 18
click at [306, 127] on input "Approve" at bounding box center [306, 123] width 10 height 10
radio input "true"
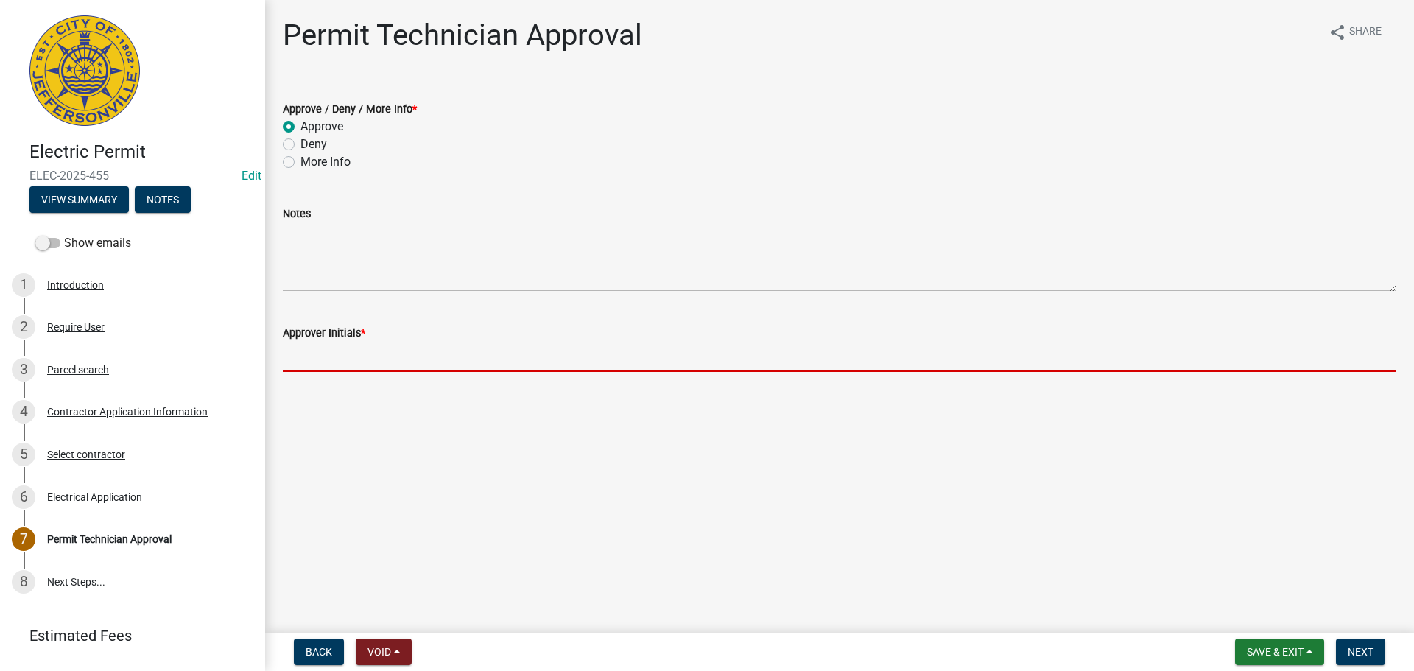
click at [321, 357] on input "Approver Initials *" at bounding box center [840, 357] width 1114 height 30
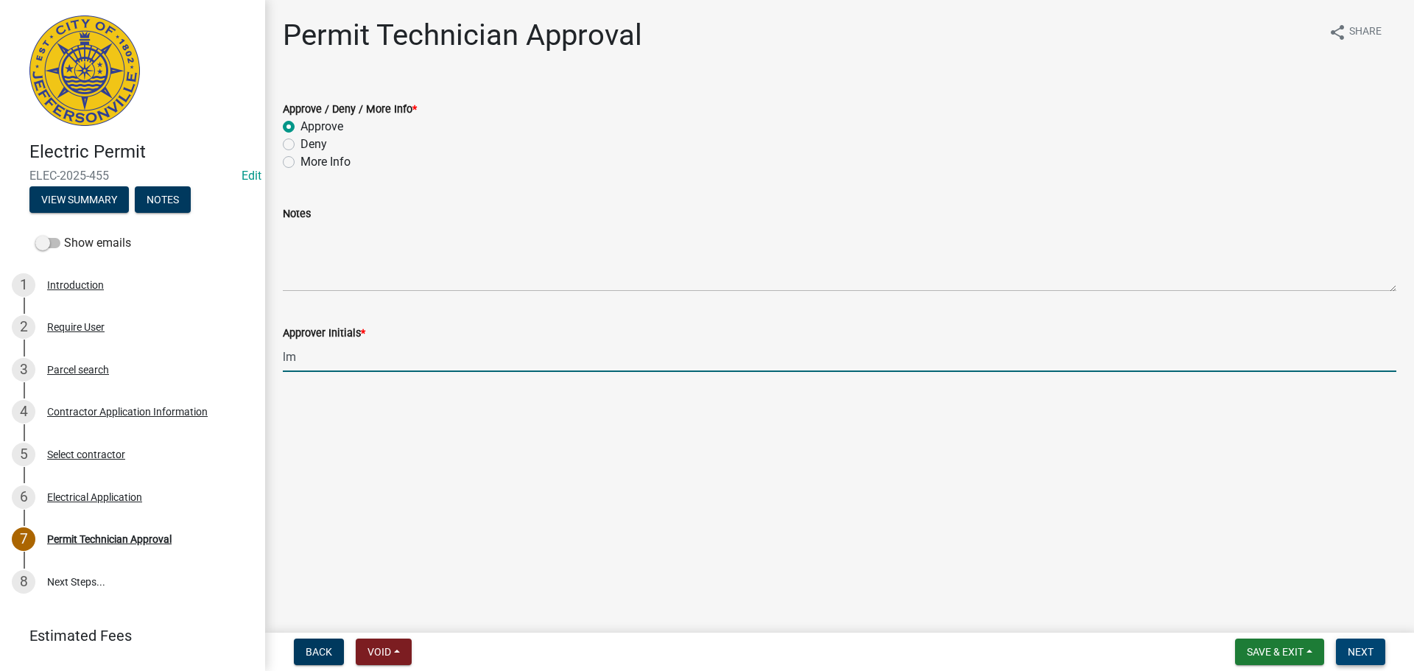
type input "lm"
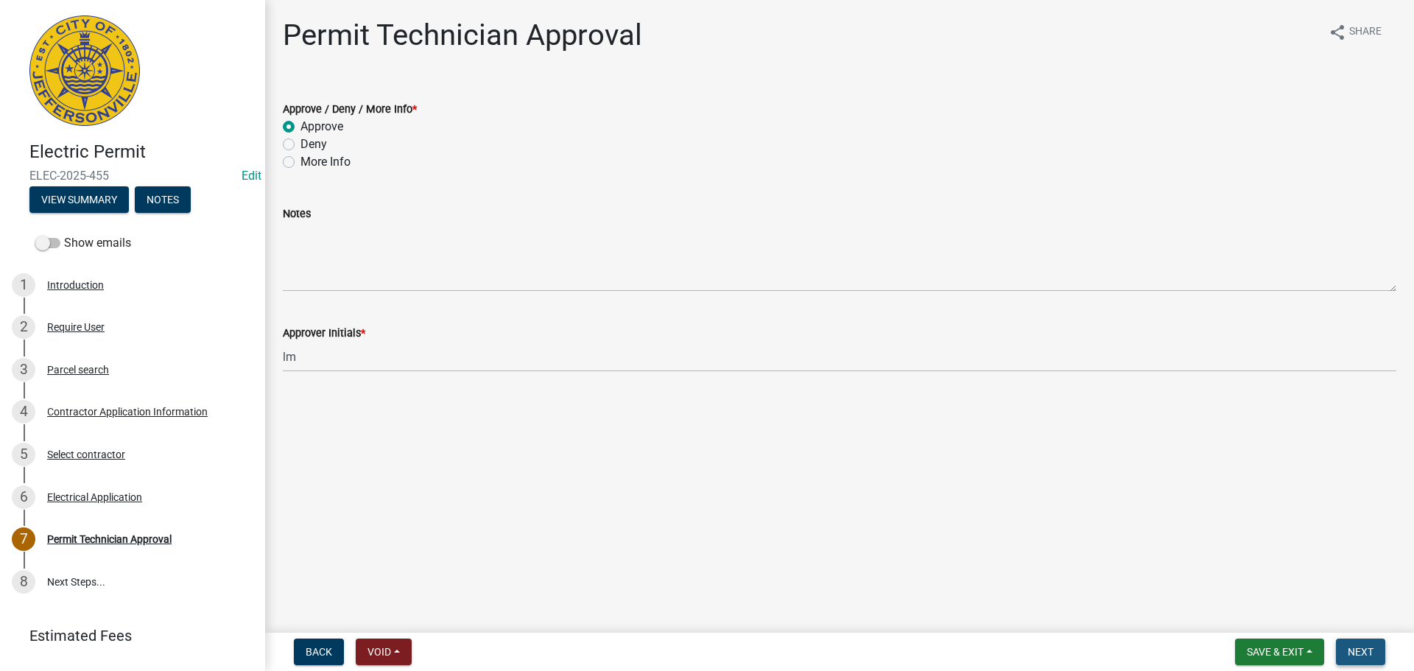
click at [1373, 644] on button "Next" at bounding box center [1360, 652] width 49 height 27
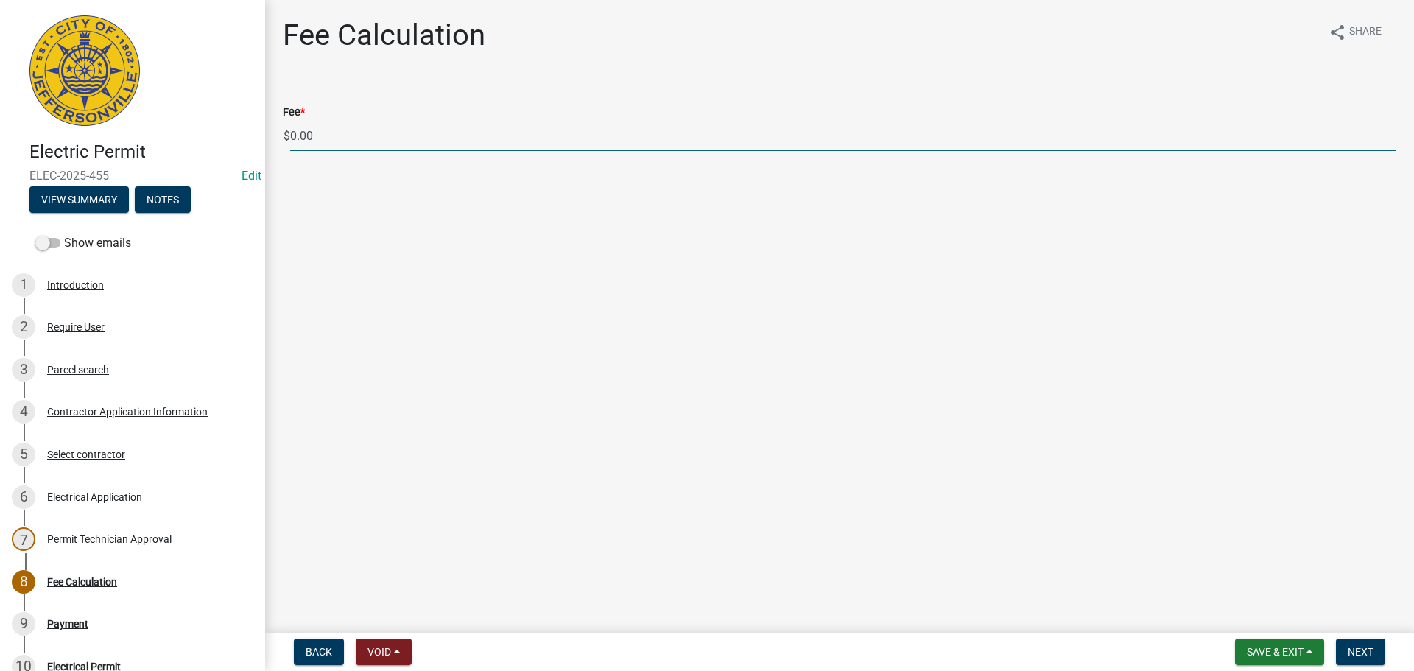
drag, startPoint x: 345, startPoint y: 130, endPoint x: 278, endPoint y: 128, distance: 67.8
click at [278, 128] on div "Fee * $ 0.00" at bounding box center [840, 116] width 1136 height 69
type input "70.00"
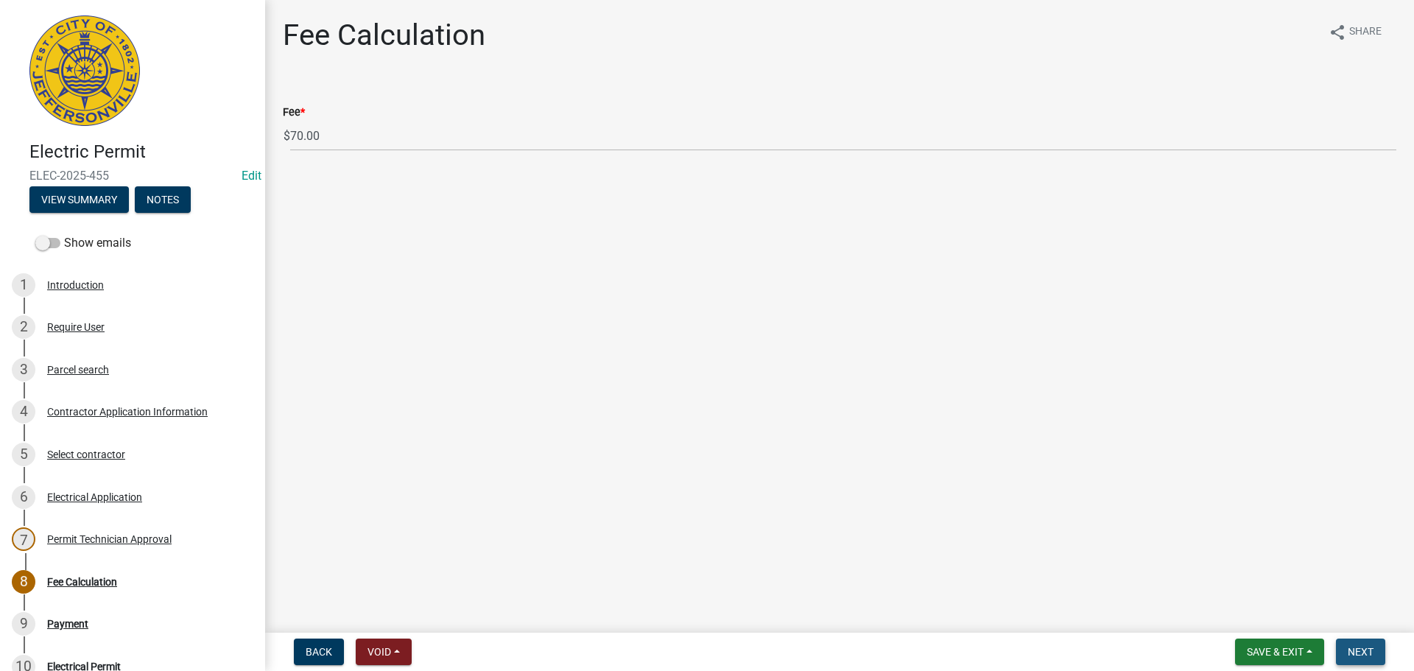
click at [1367, 647] on span "Next" at bounding box center [1361, 652] width 26 height 12
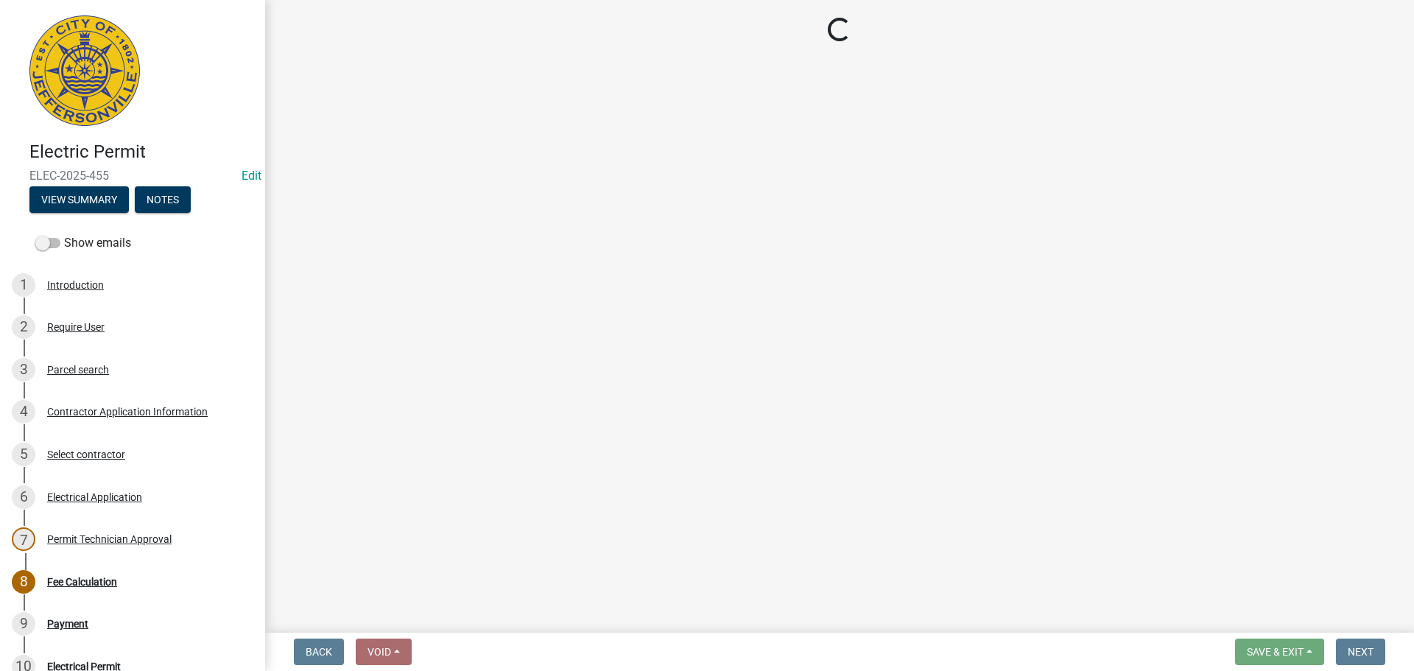
select select "3: 3"
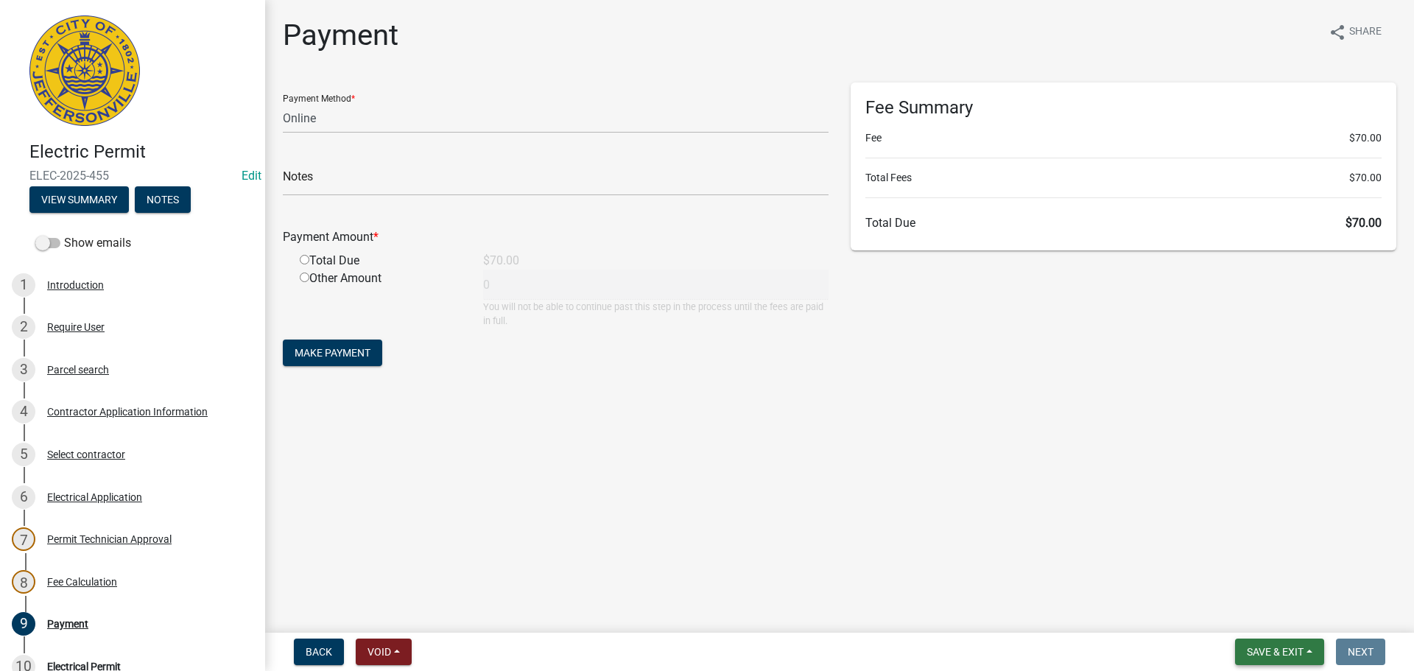
click at [1241, 645] on button "Save & Exit" at bounding box center [1279, 652] width 89 height 27
click at [1252, 603] on button "Save & Exit" at bounding box center [1266, 613] width 118 height 35
